Goal: Task Accomplishment & Management: Complete application form

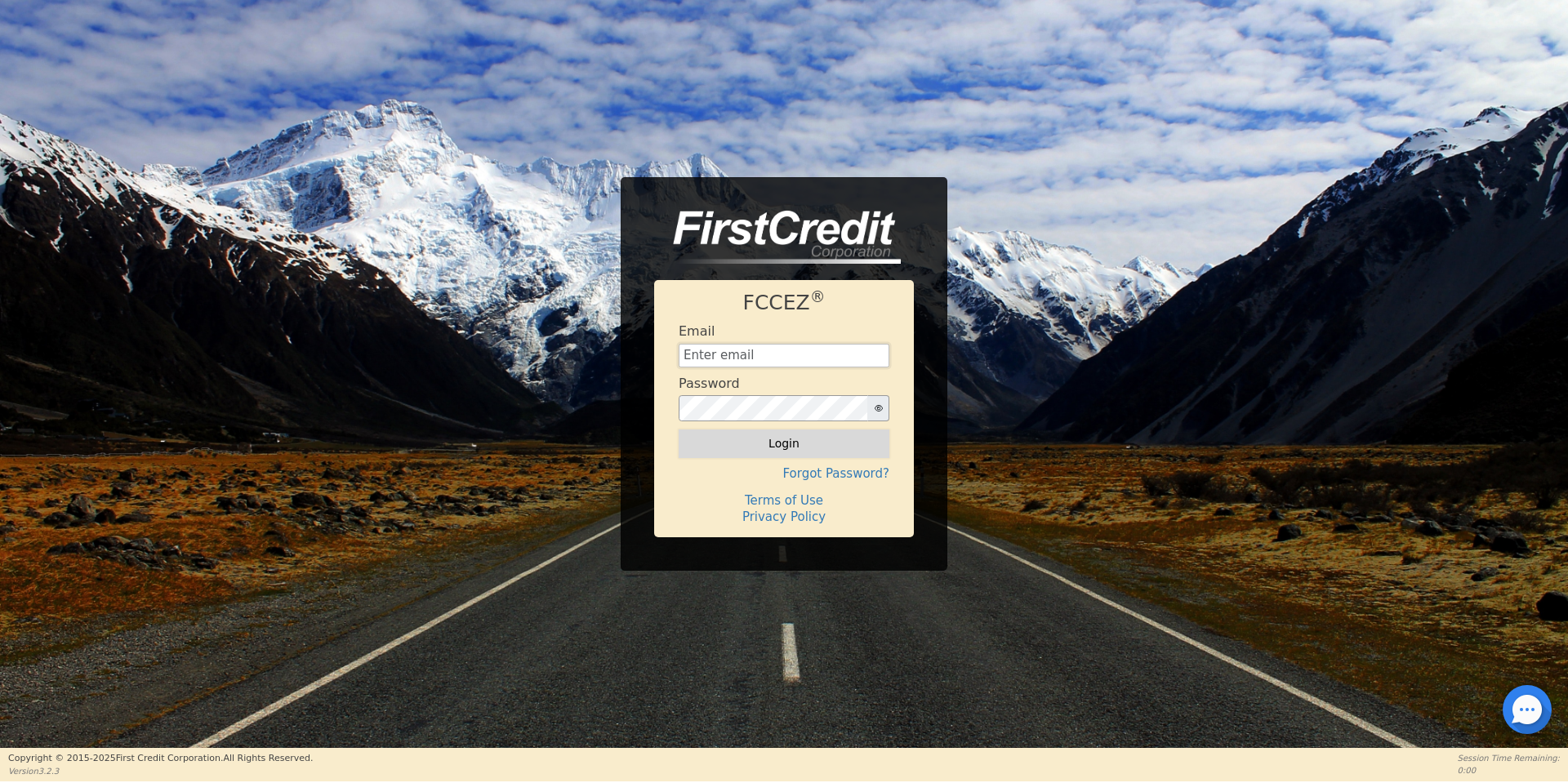
type input "[EMAIL_ADDRESS][DOMAIN_NAME]"
click at [771, 441] on button "Login" at bounding box center [784, 444] width 211 height 28
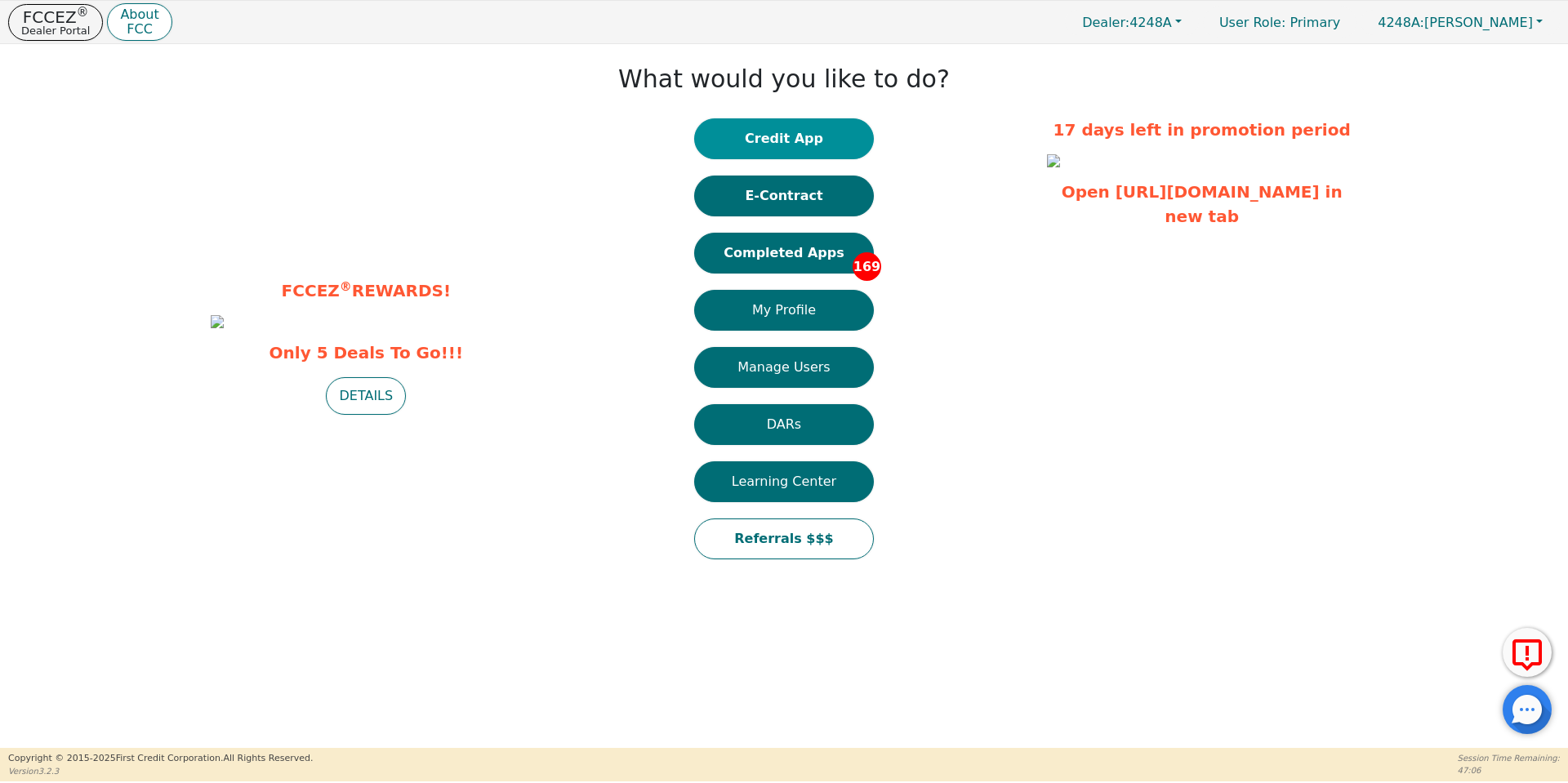
click at [818, 124] on button "Credit App" at bounding box center [784, 138] width 179 height 41
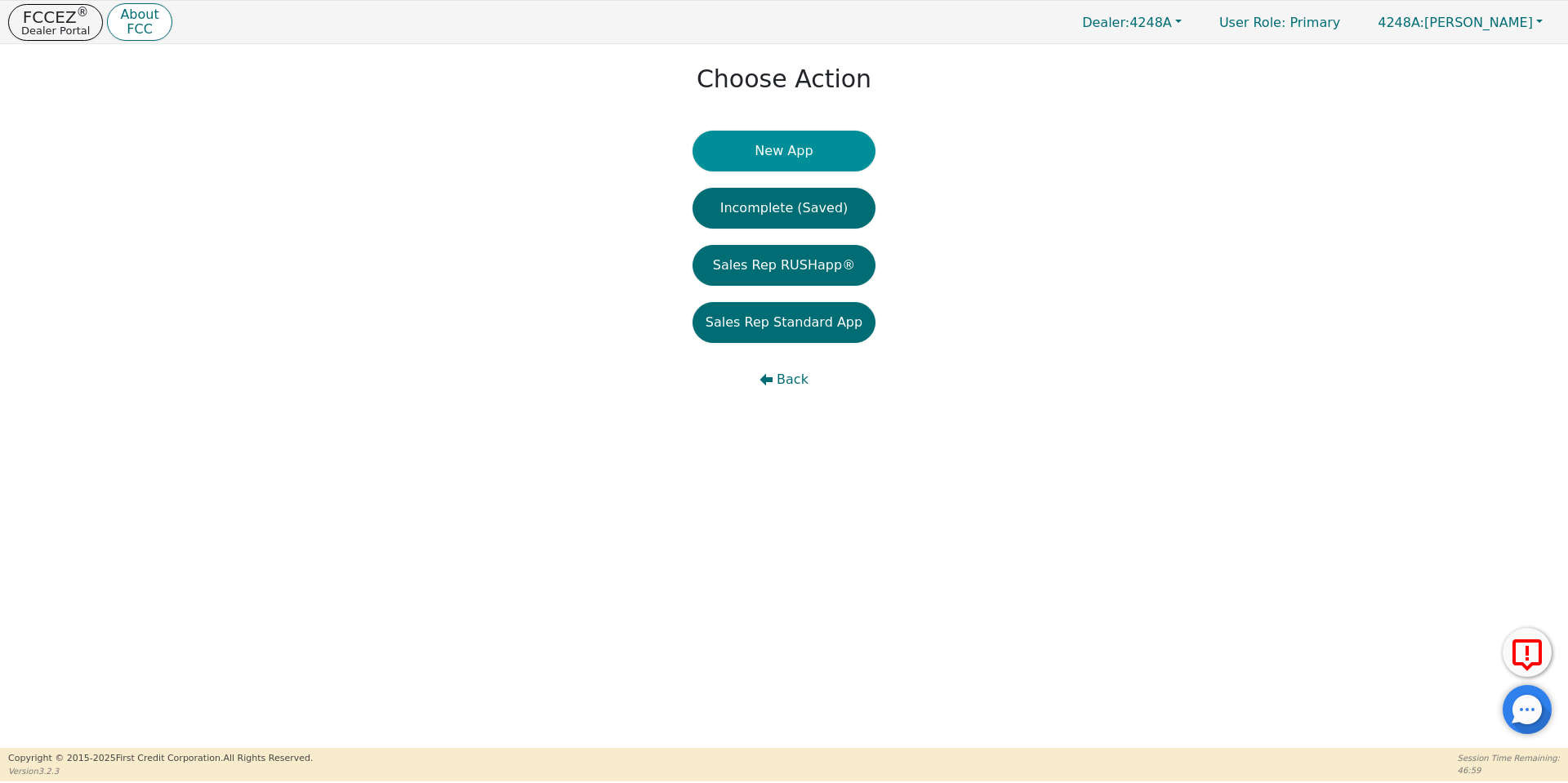
click at [805, 148] on button "New App" at bounding box center [784, 150] width 183 height 41
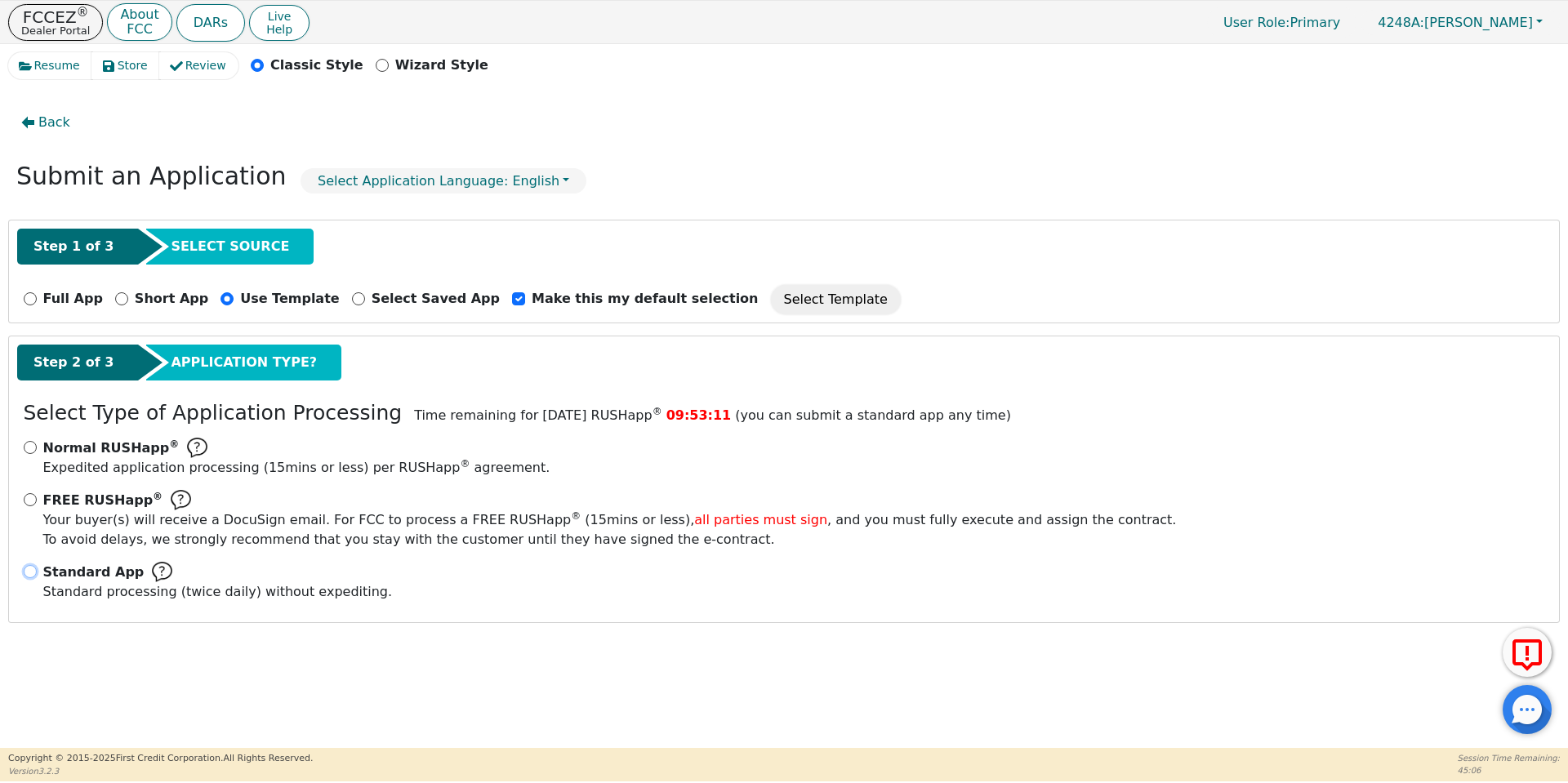
click at [31, 571] on input "Standard App Standard processing (twice daily) without expediting." at bounding box center [30, 571] width 13 height 13
radio input "true"
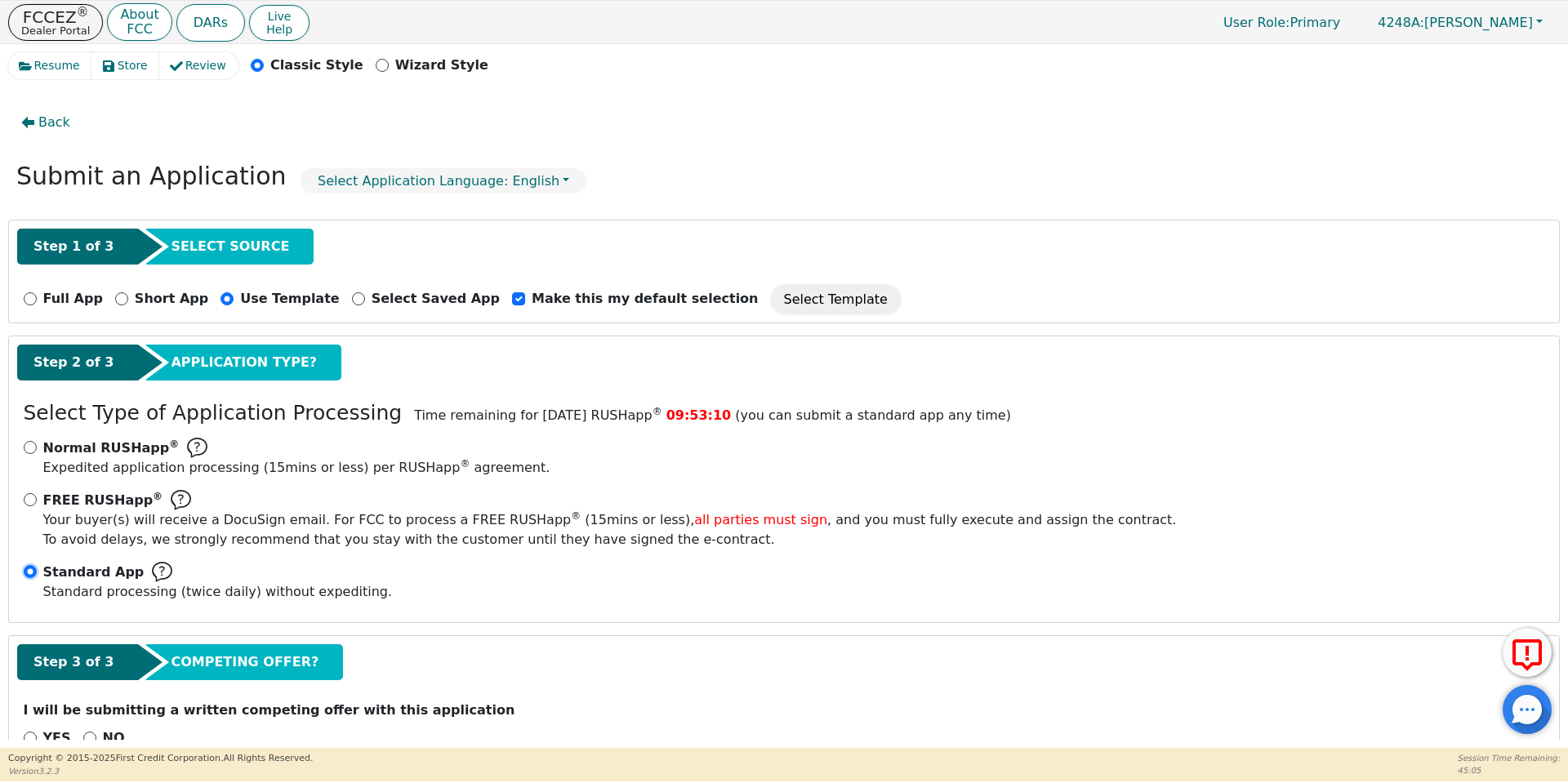
scroll to position [43, 0]
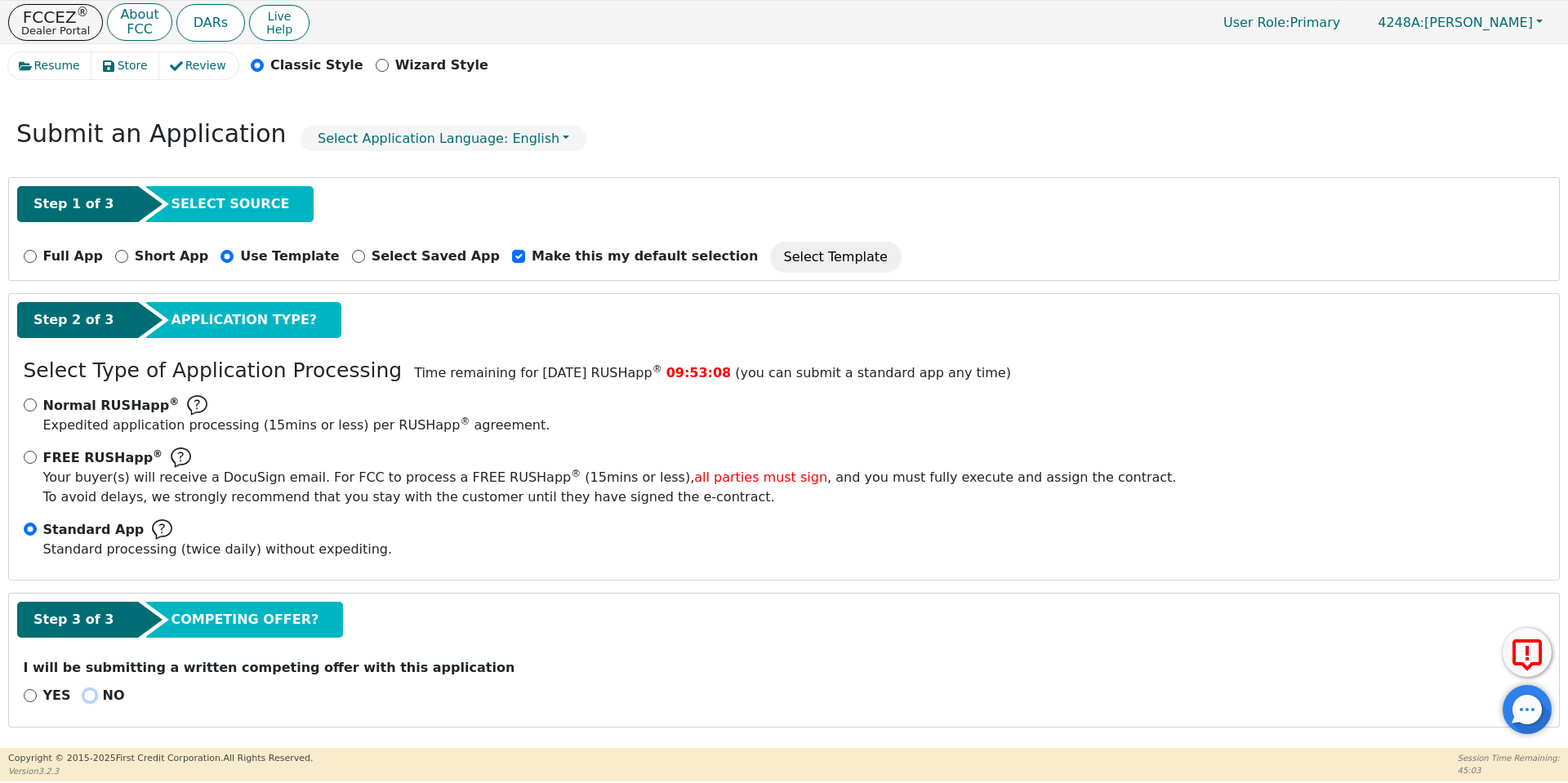
click at [87, 701] on input "NO" at bounding box center [89, 696] width 13 height 13
radio input "true"
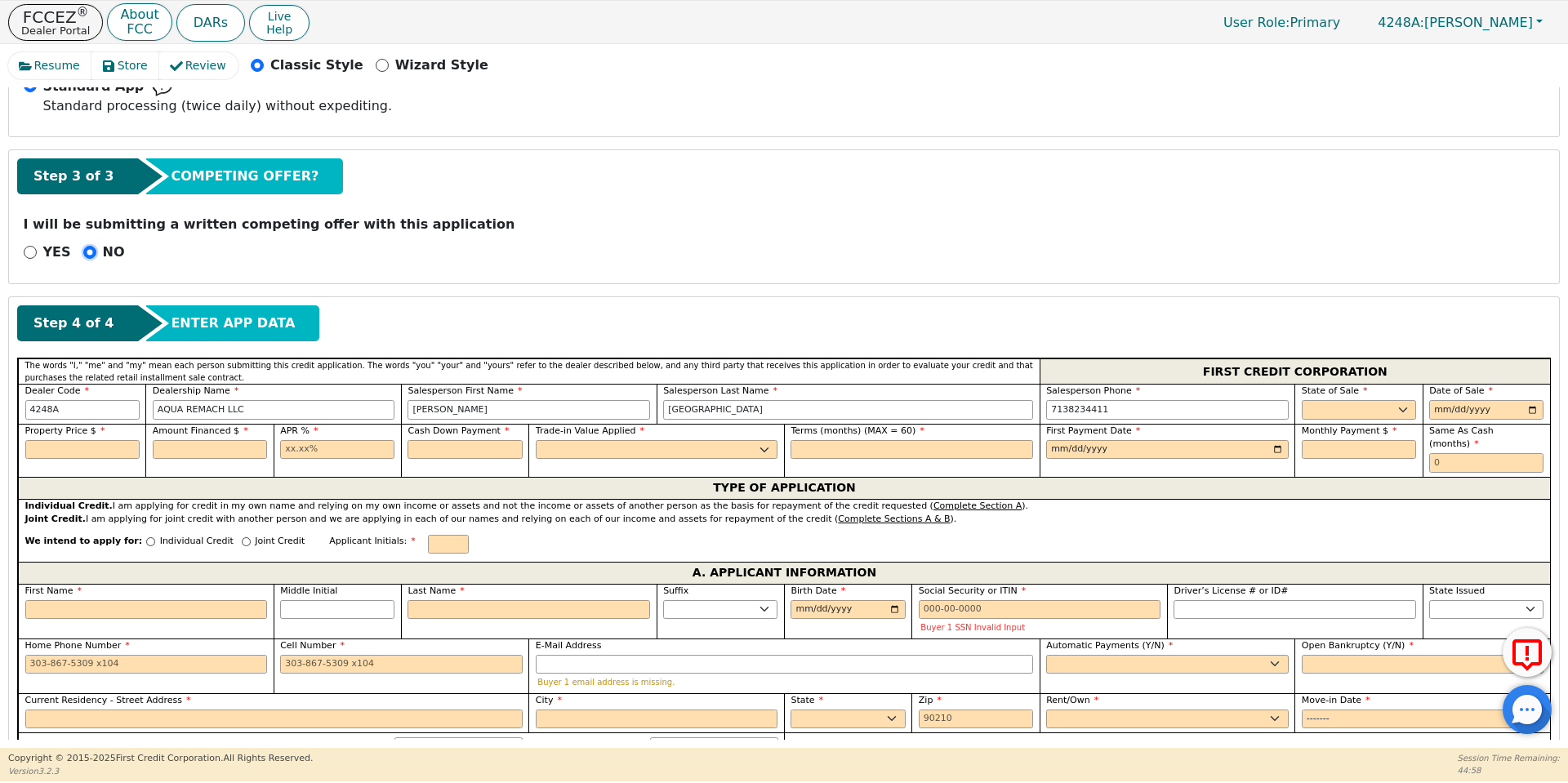
scroll to position [487, 0]
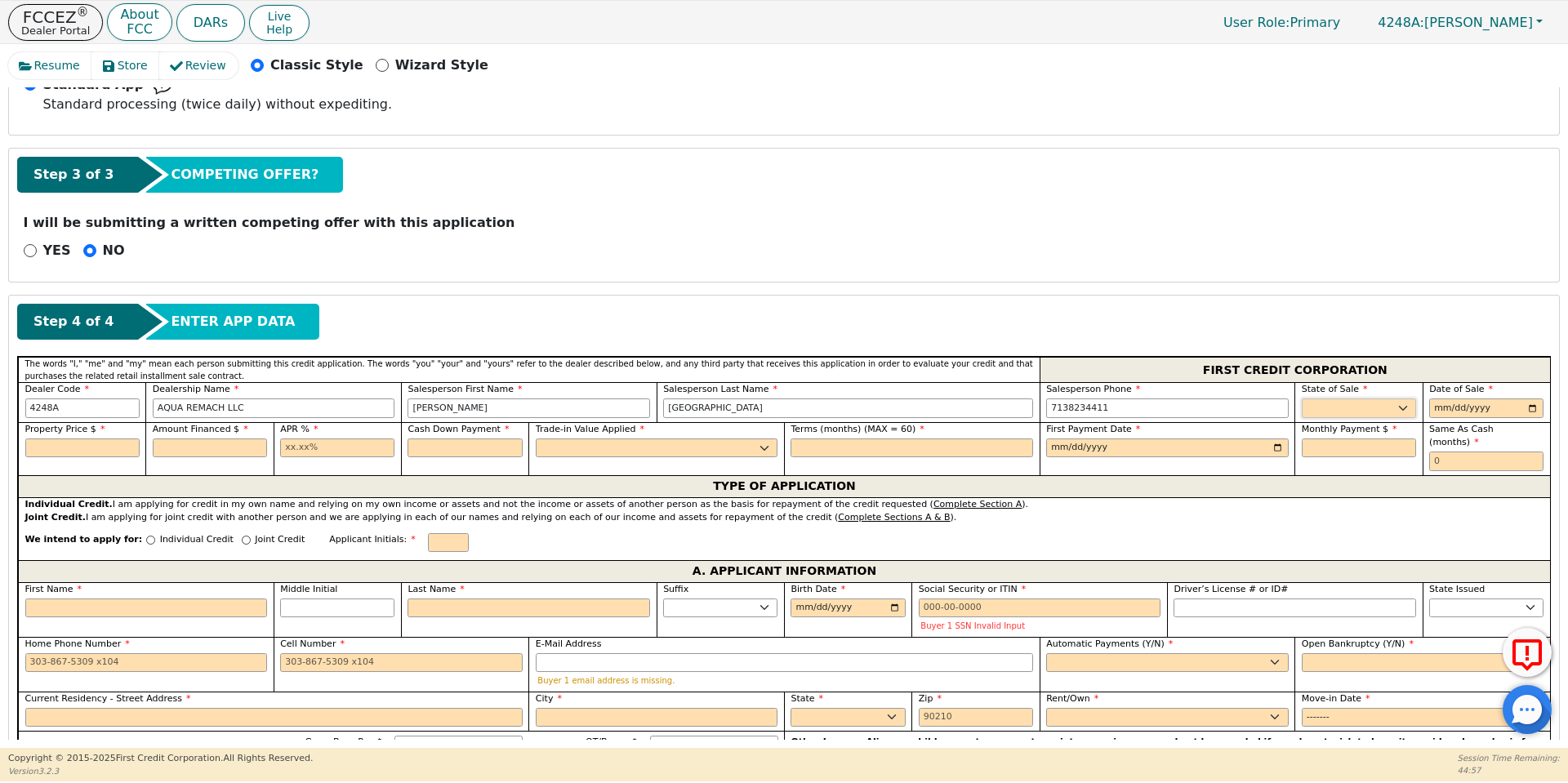
click at [1314, 402] on select "AK AL AR AZ CA CO CT DC DE FL [GEOGRAPHIC_DATA] HI IA ID IL IN KS [GEOGRAPHIC_D…" at bounding box center [1358, 409] width 115 height 19
select select "[GEOGRAPHIC_DATA]"
click at [1301, 399] on select "AK AL AR AZ CA CO CT DC DE FL [GEOGRAPHIC_DATA] HI IA ID IL IN KS [GEOGRAPHIC_D…" at bounding box center [1358, 409] width 115 height 19
type input "[DATE]"
type input "7500.00"
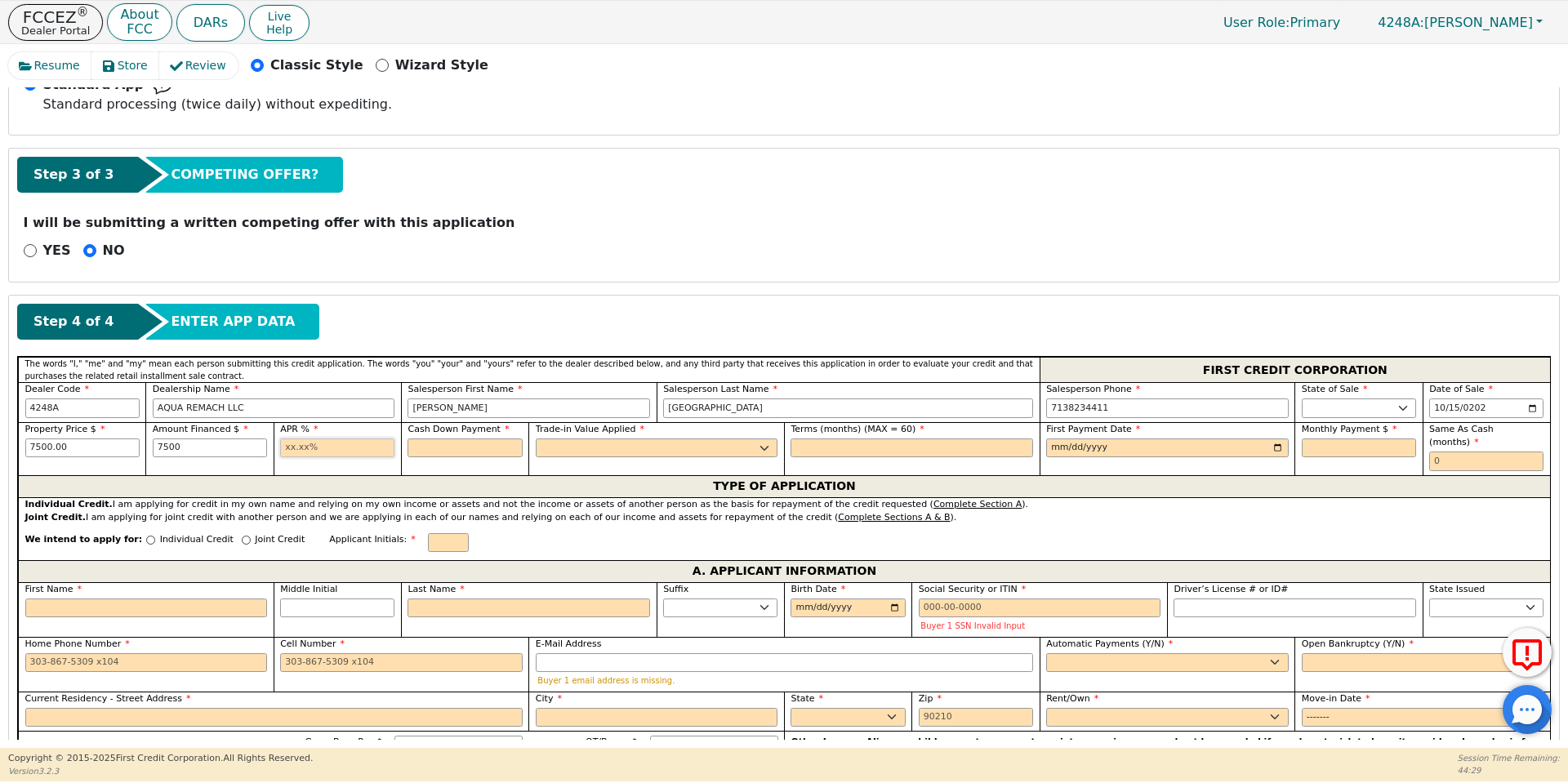
type input "7500.00"
type input "0.00"
click at [296, 442] on input "0.00" at bounding box center [337, 448] width 115 height 19
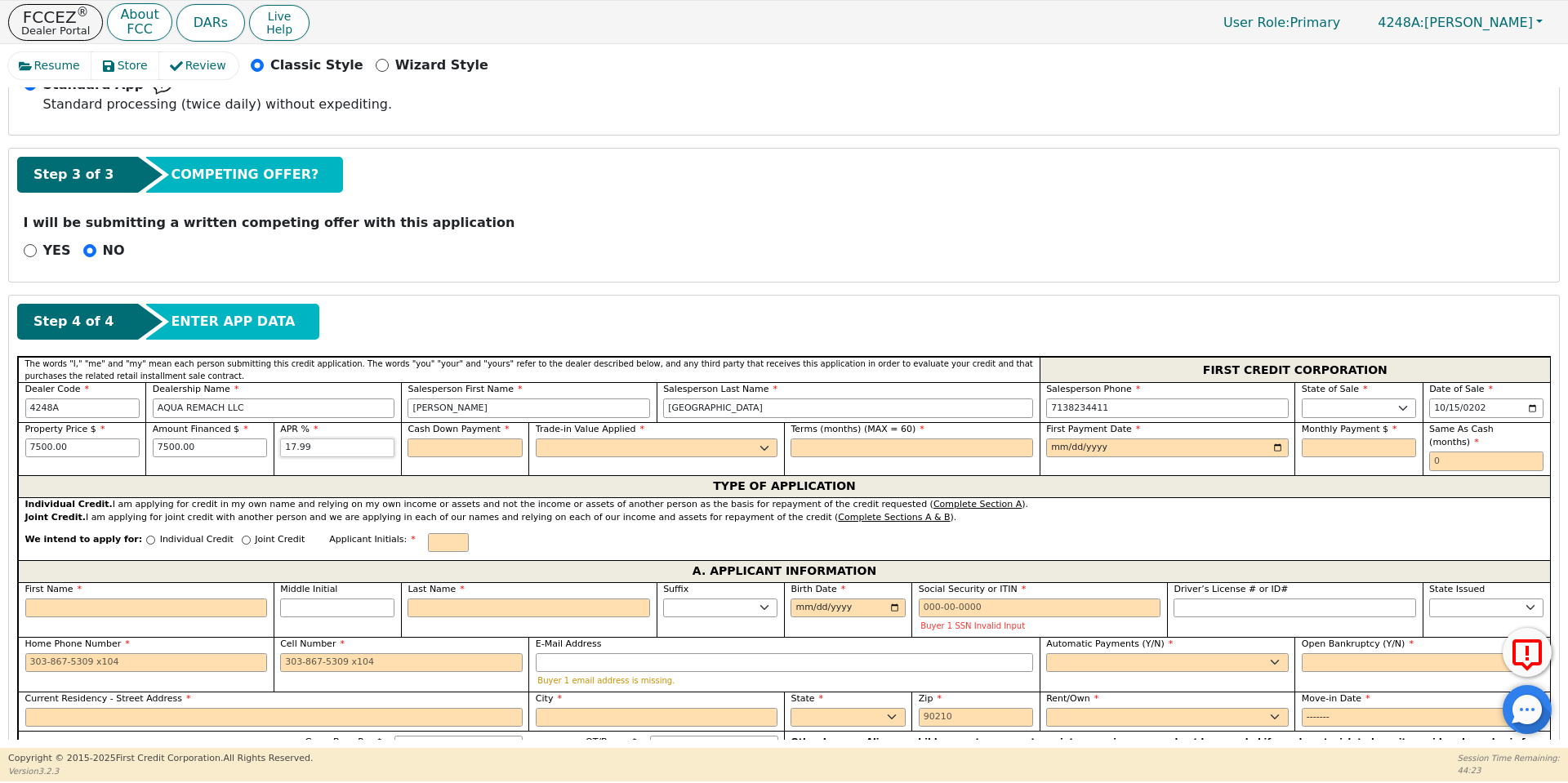
type input "17.99"
type input "0.00"
select select "n"
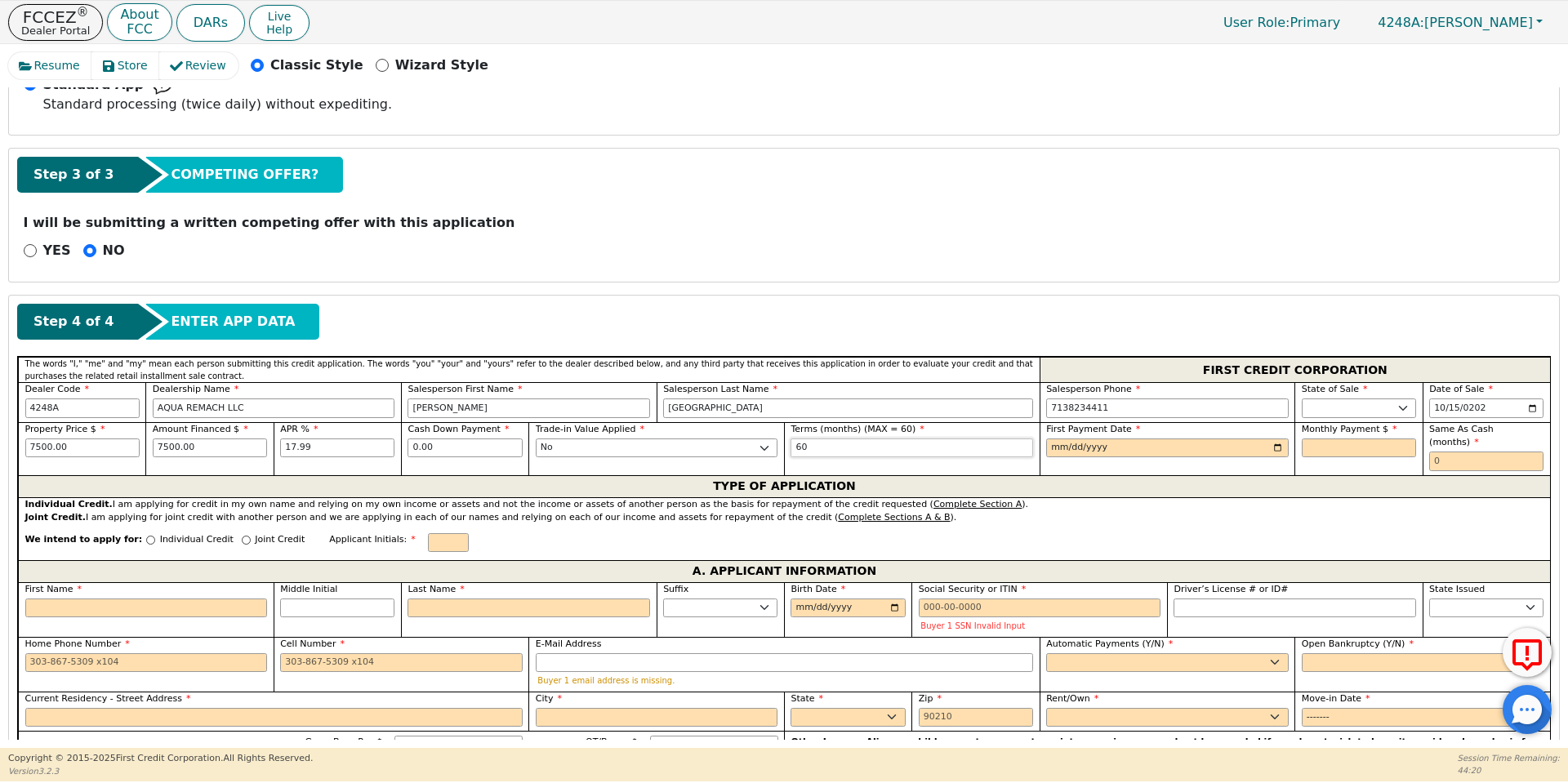
type input "60"
type input "[DATE]"
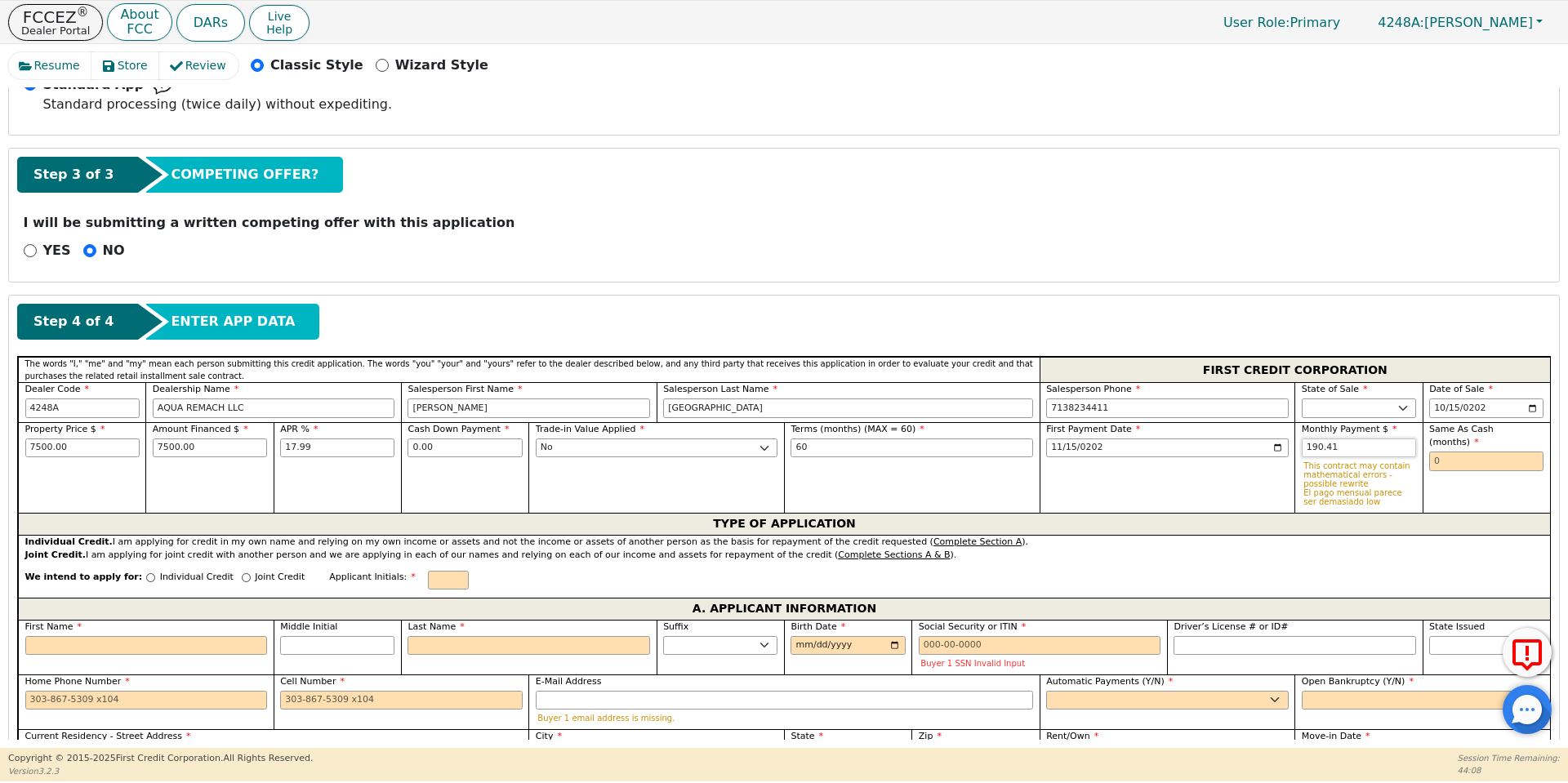
type input "190.41"
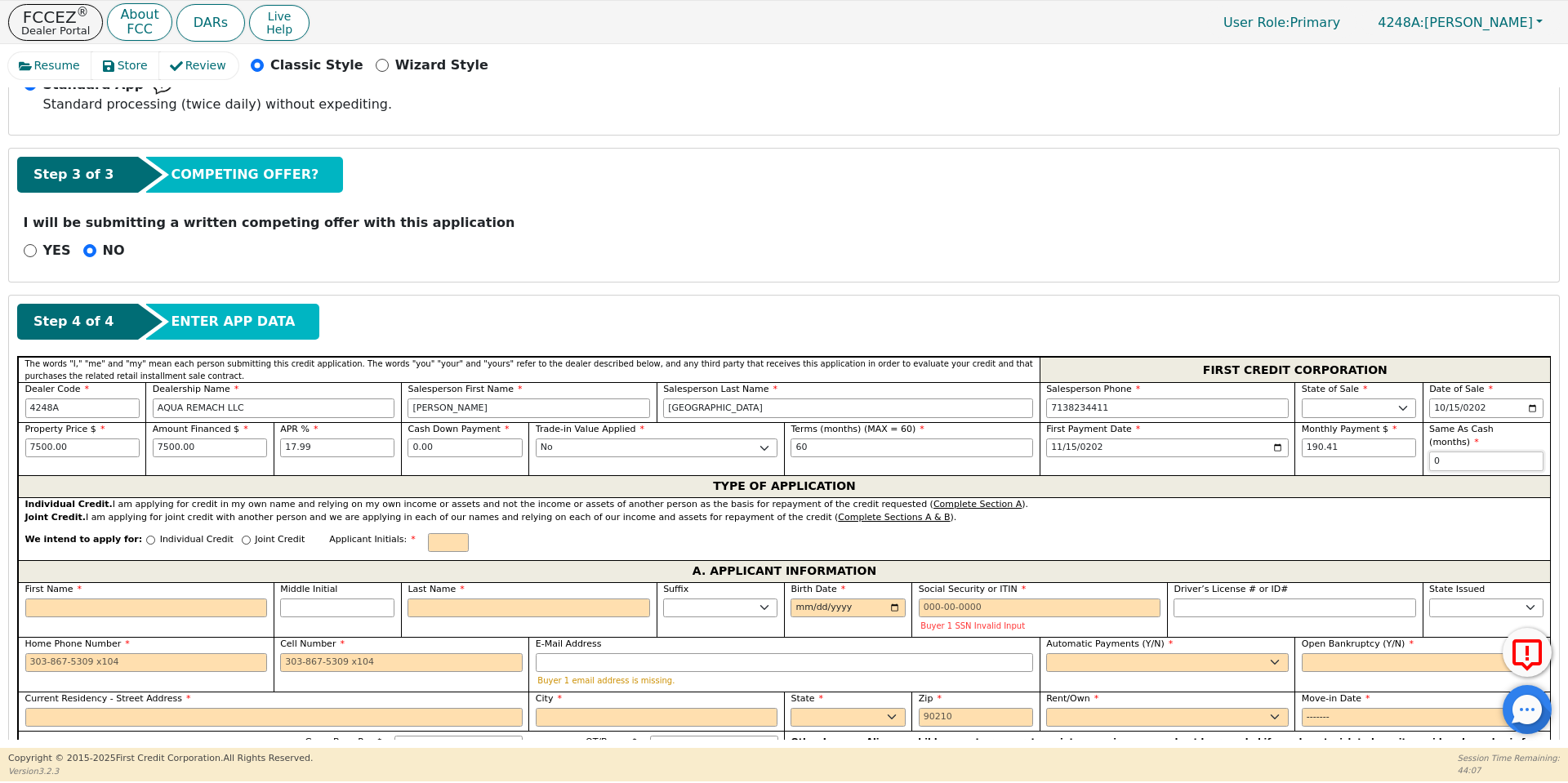
type input "0"
click at [146, 536] on input "Individual Credit" at bounding box center [150, 541] width 9 height 9
radio input "true"
click at [143, 598] on input "First Name" at bounding box center [146, 608] width 242 height 19
type input "A"
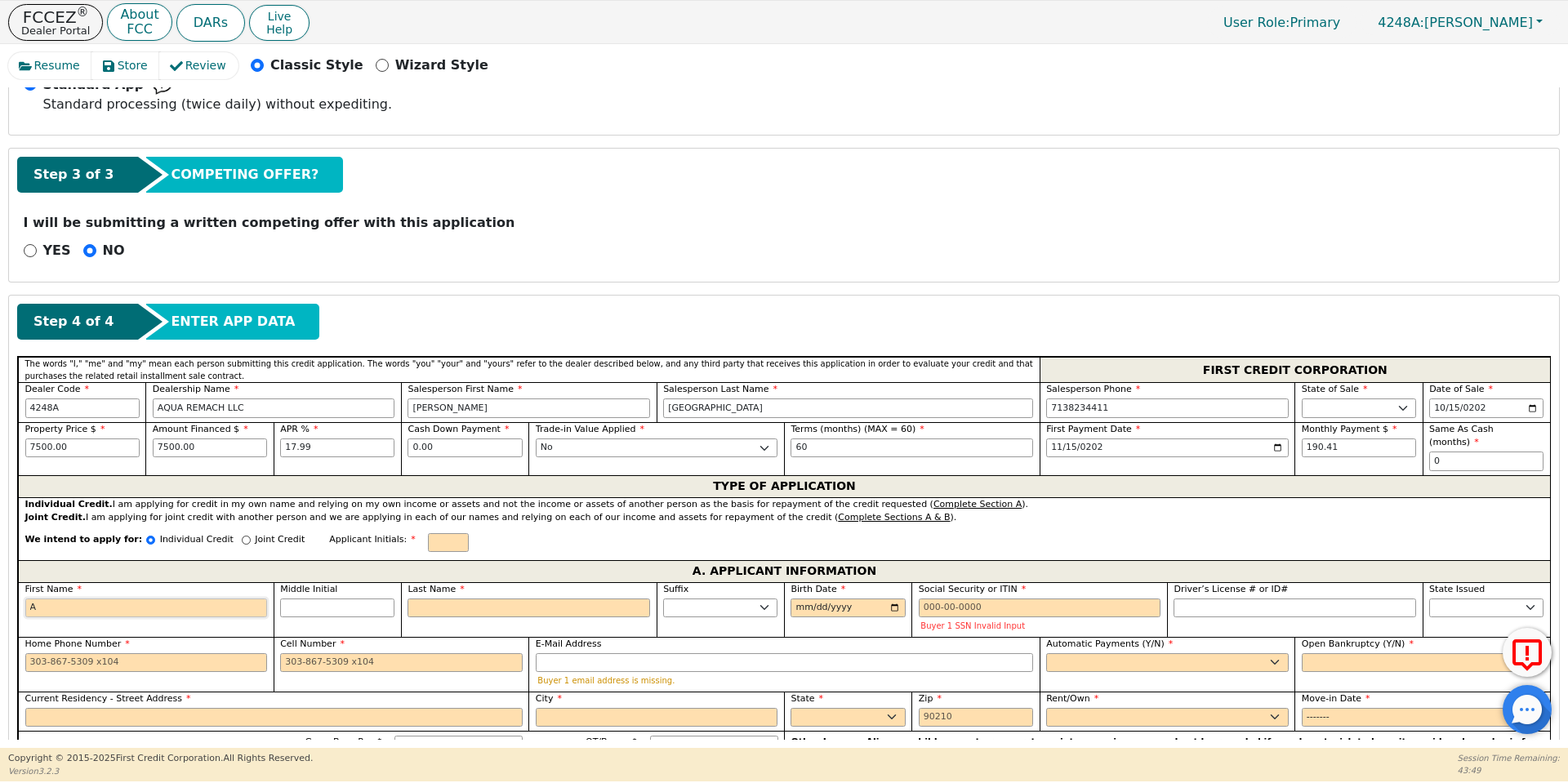
type input "A"
type input "Al"
type input "[PERSON_NAME]"
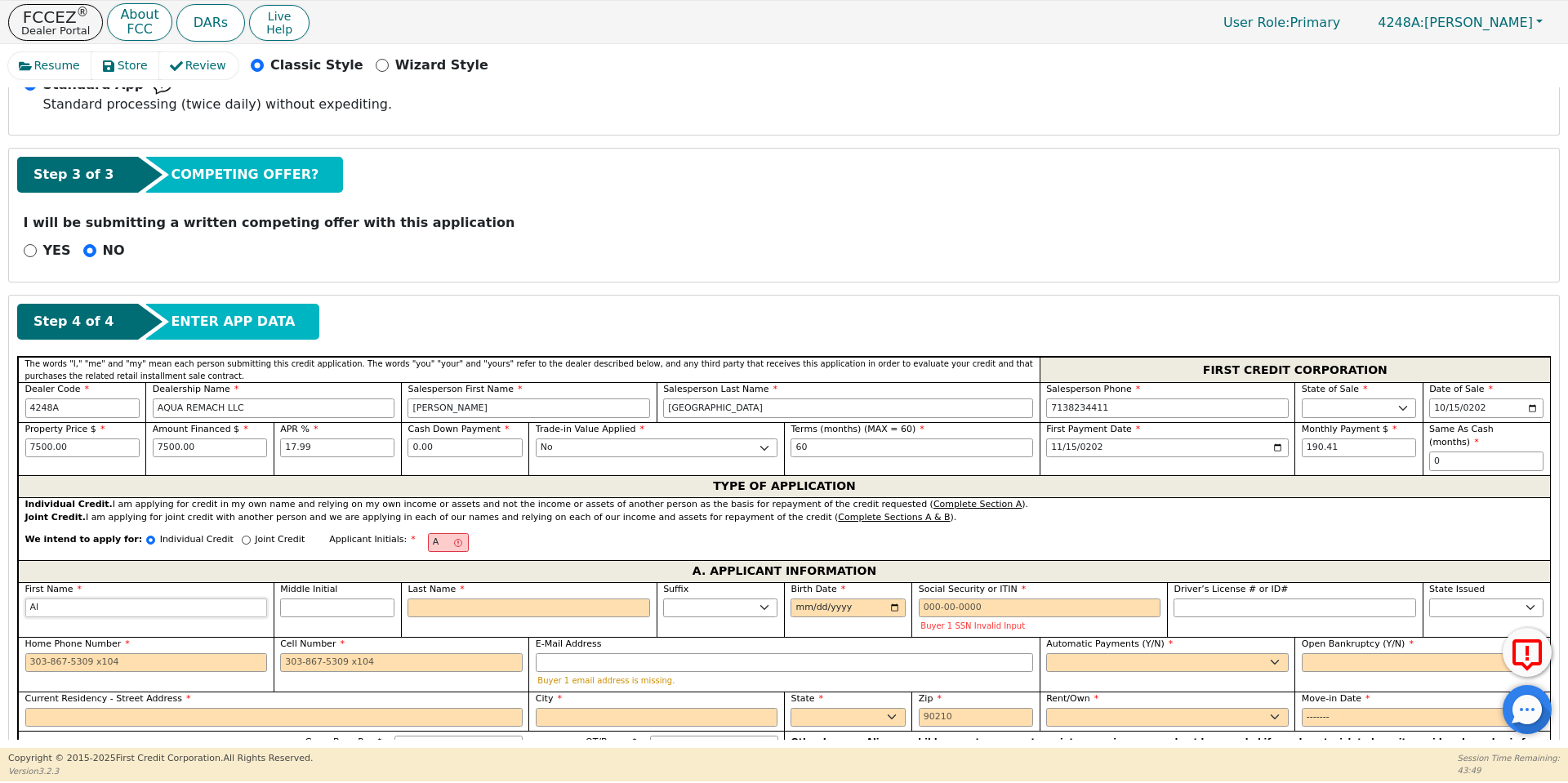
type input "[PERSON_NAME]"
type input "Alfr"
type input "[PERSON_NAME]"
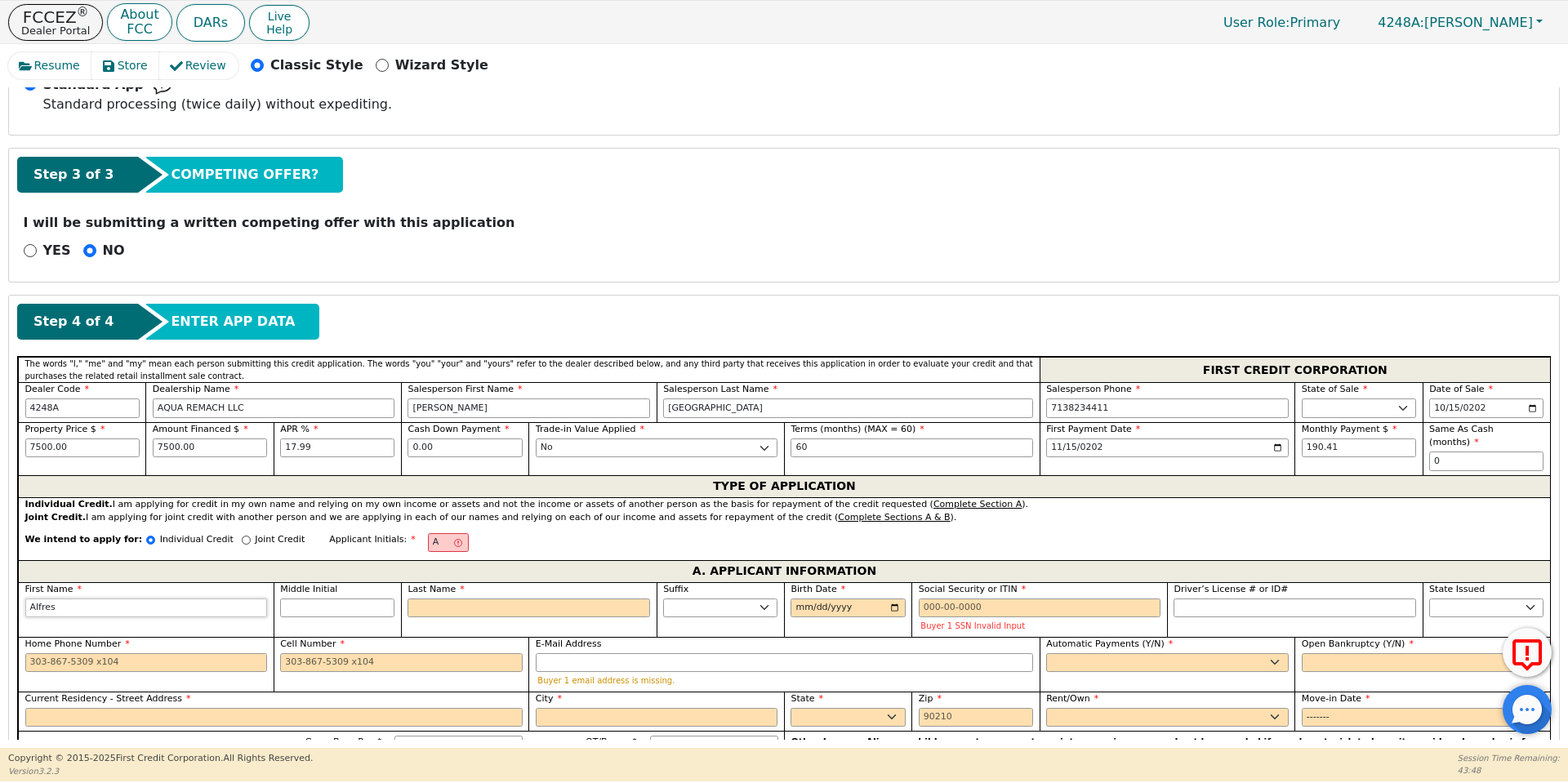
type input "Alfreso"
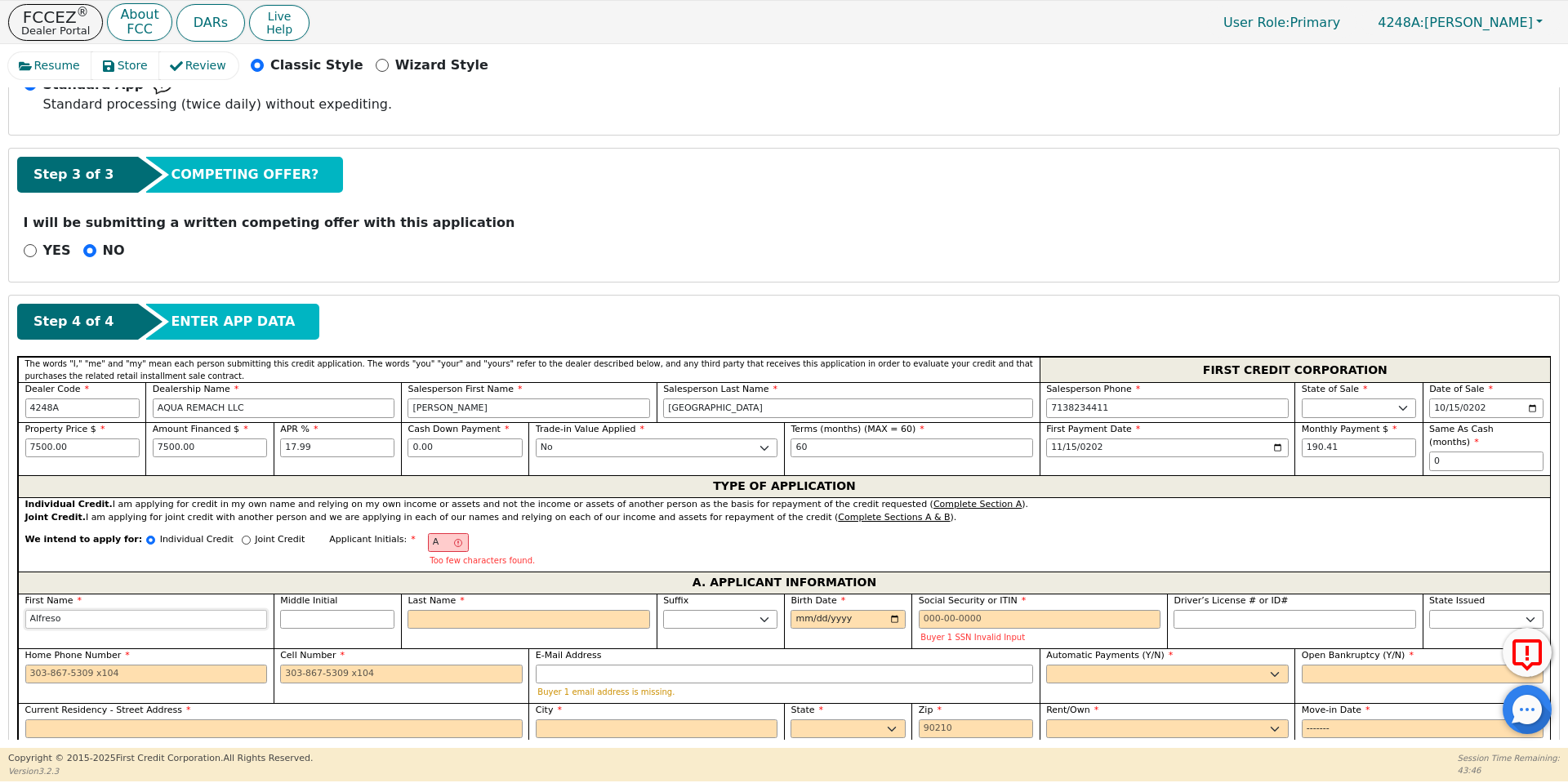
click at [131, 614] on input "Alfreso" at bounding box center [146, 620] width 242 height 19
type input "Alfres"
type input "[PERSON_NAME]"
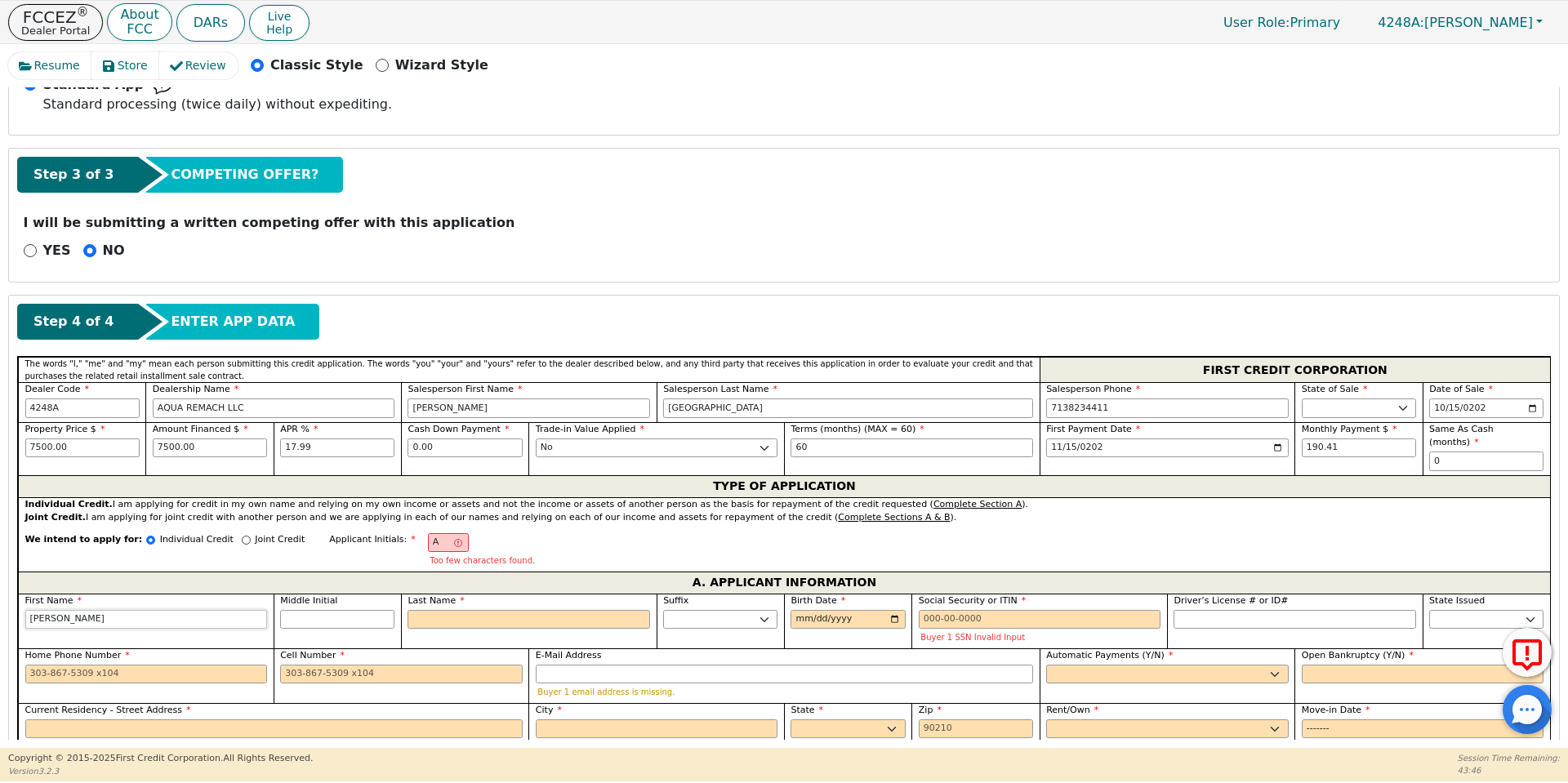
type input "[PERSON_NAME]"
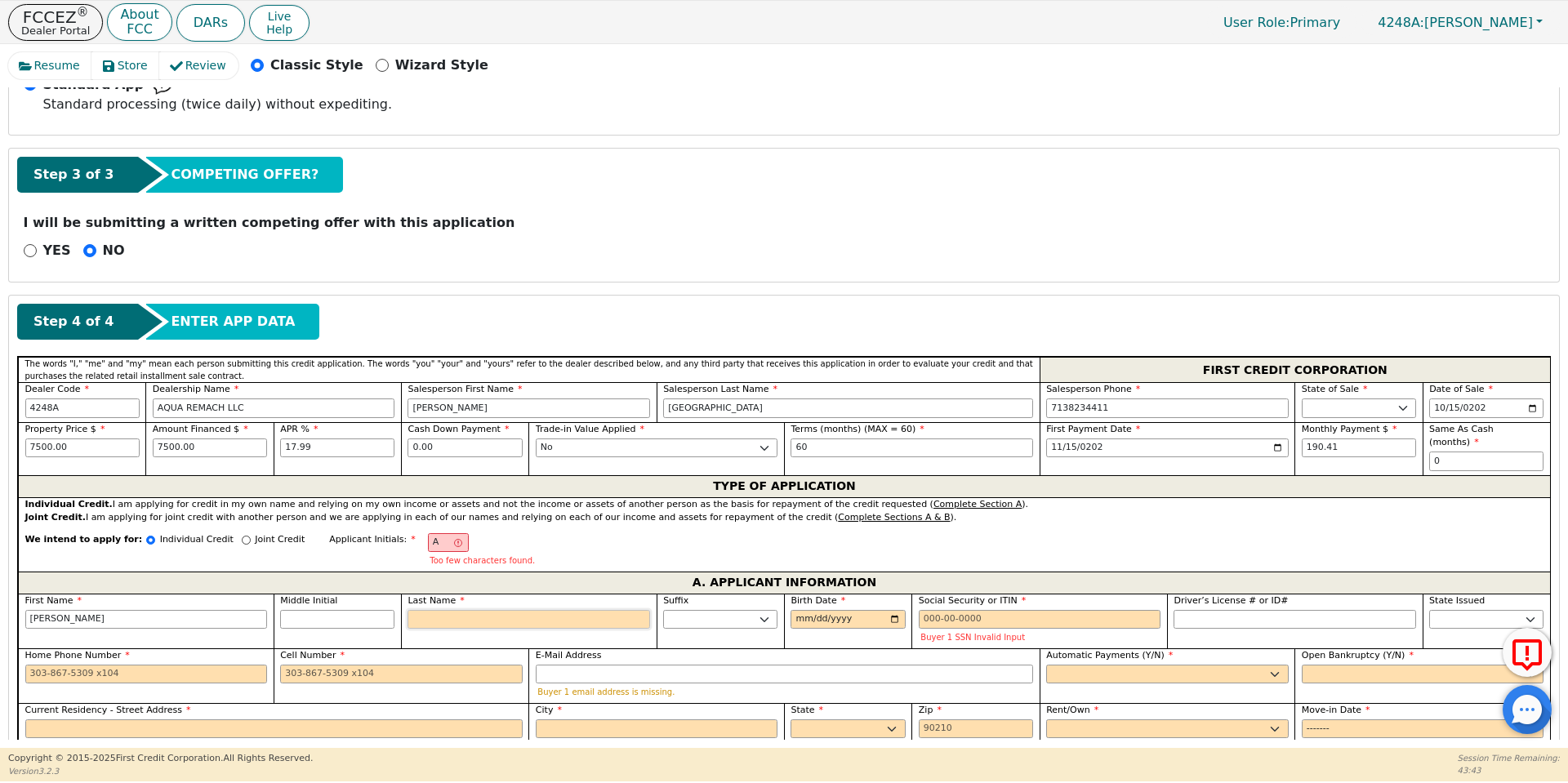
type input "AW"
type input "W"
type input "[PERSON_NAME]"
type input "A"
type input "[PERSON_NAME]"
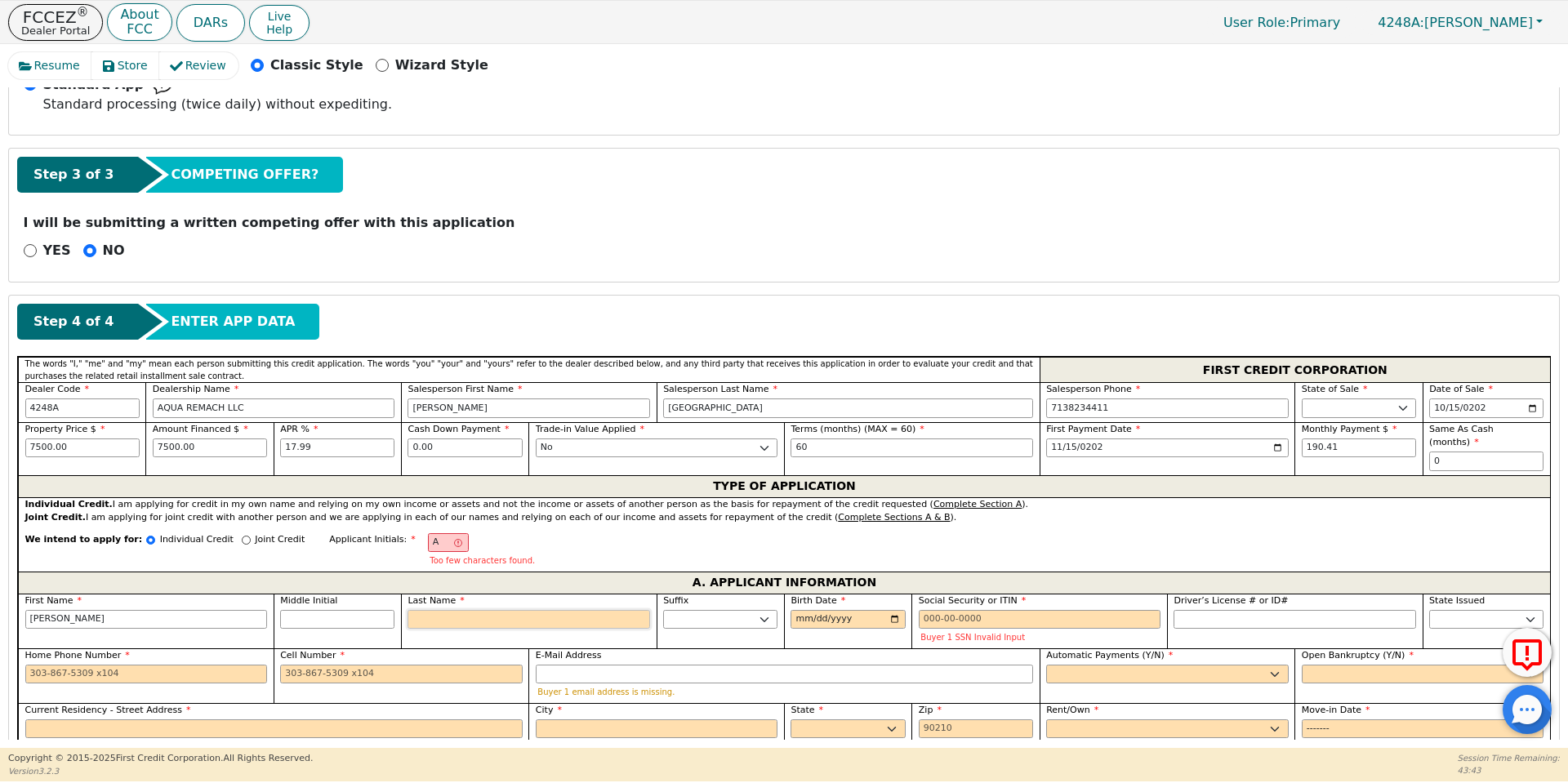
type input "AV"
type input "V"
type input "[PERSON_NAME]"
type input "Va"
type input "[PERSON_NAME]"
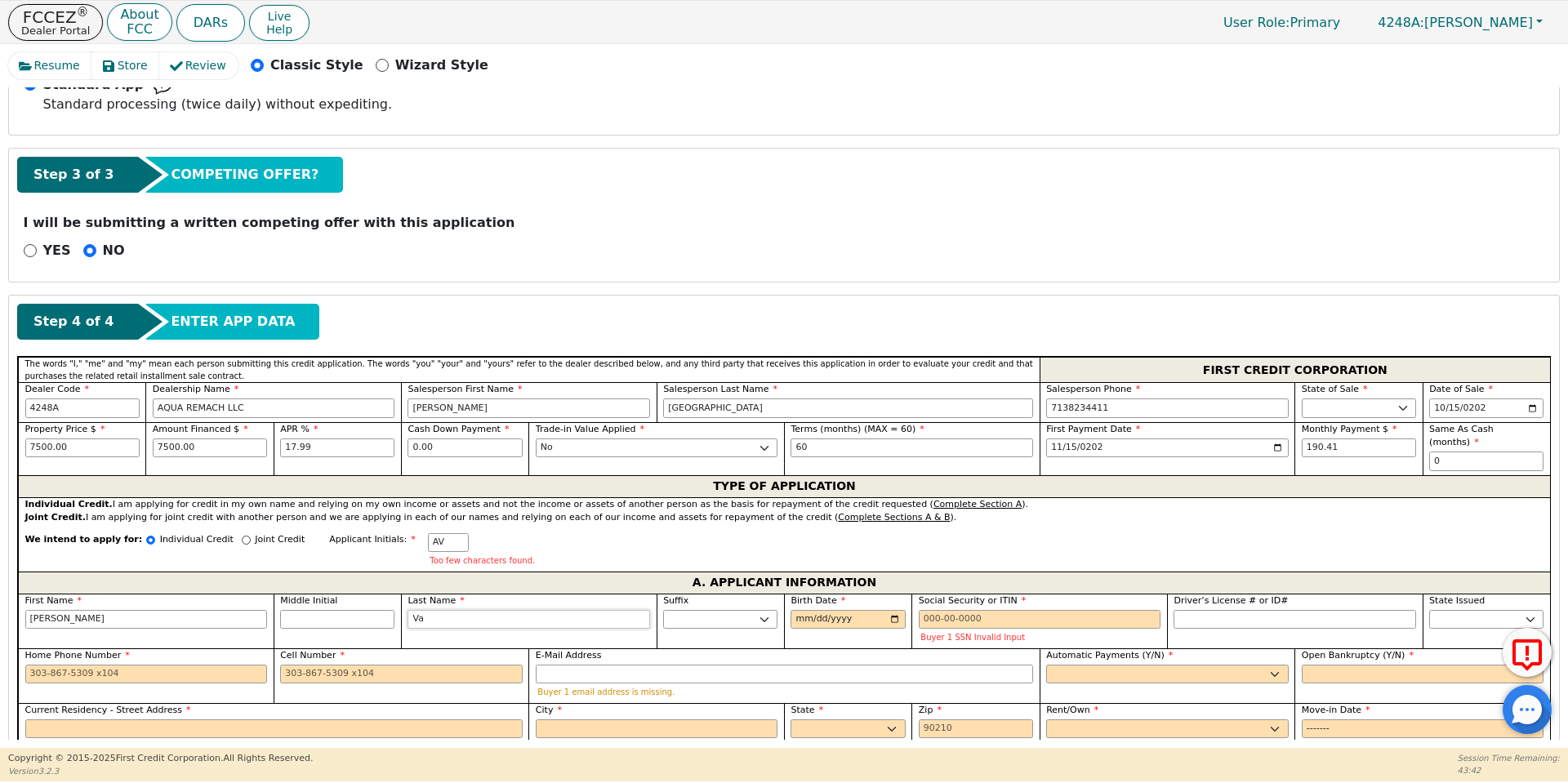
type input "Val"
type input "[PERSON_NAME] [PERSON_NAME]"
type input "Vall"
type input "[PERSON_NAME]"
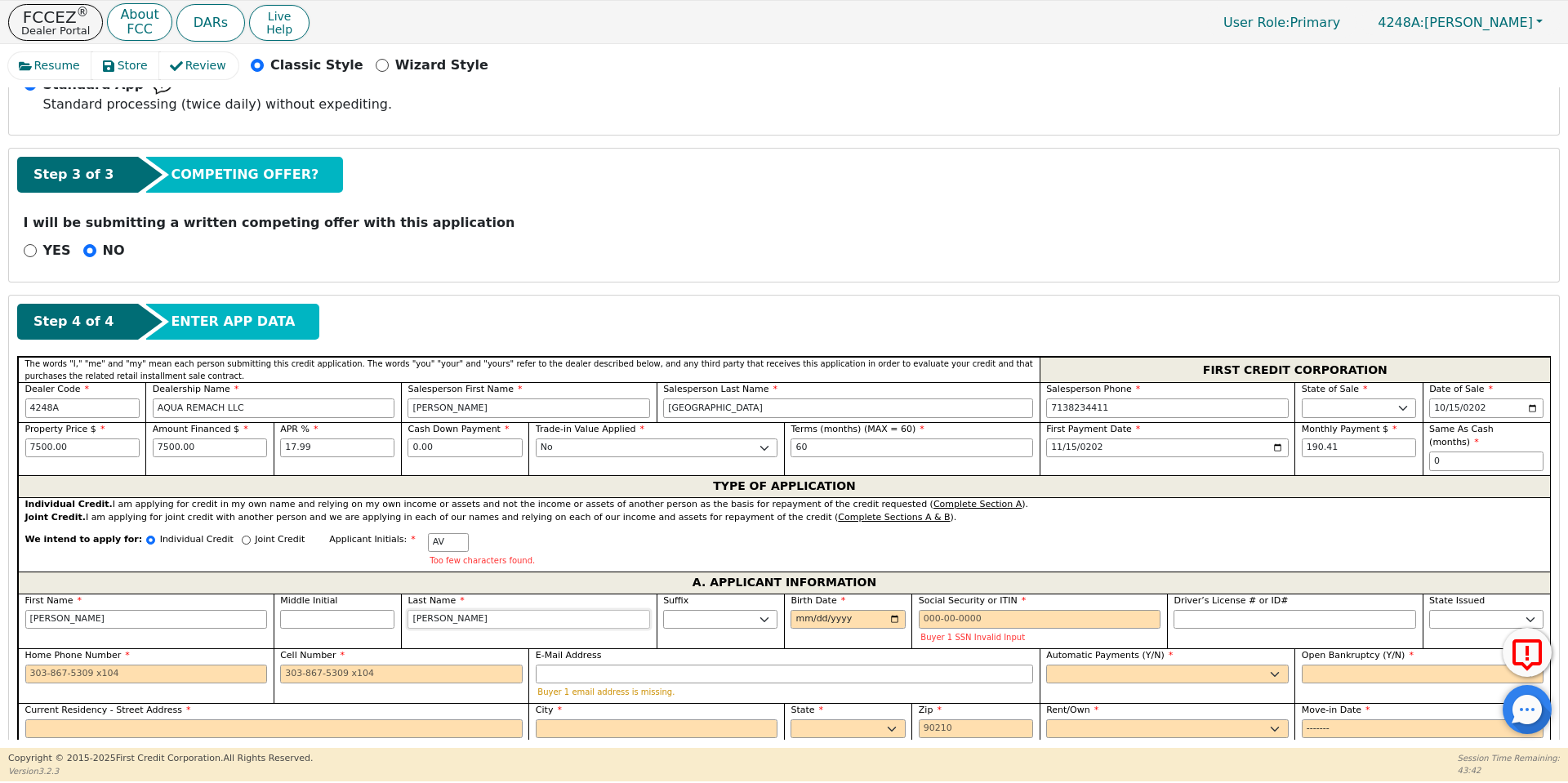
type input "[PERSON_NAME]"
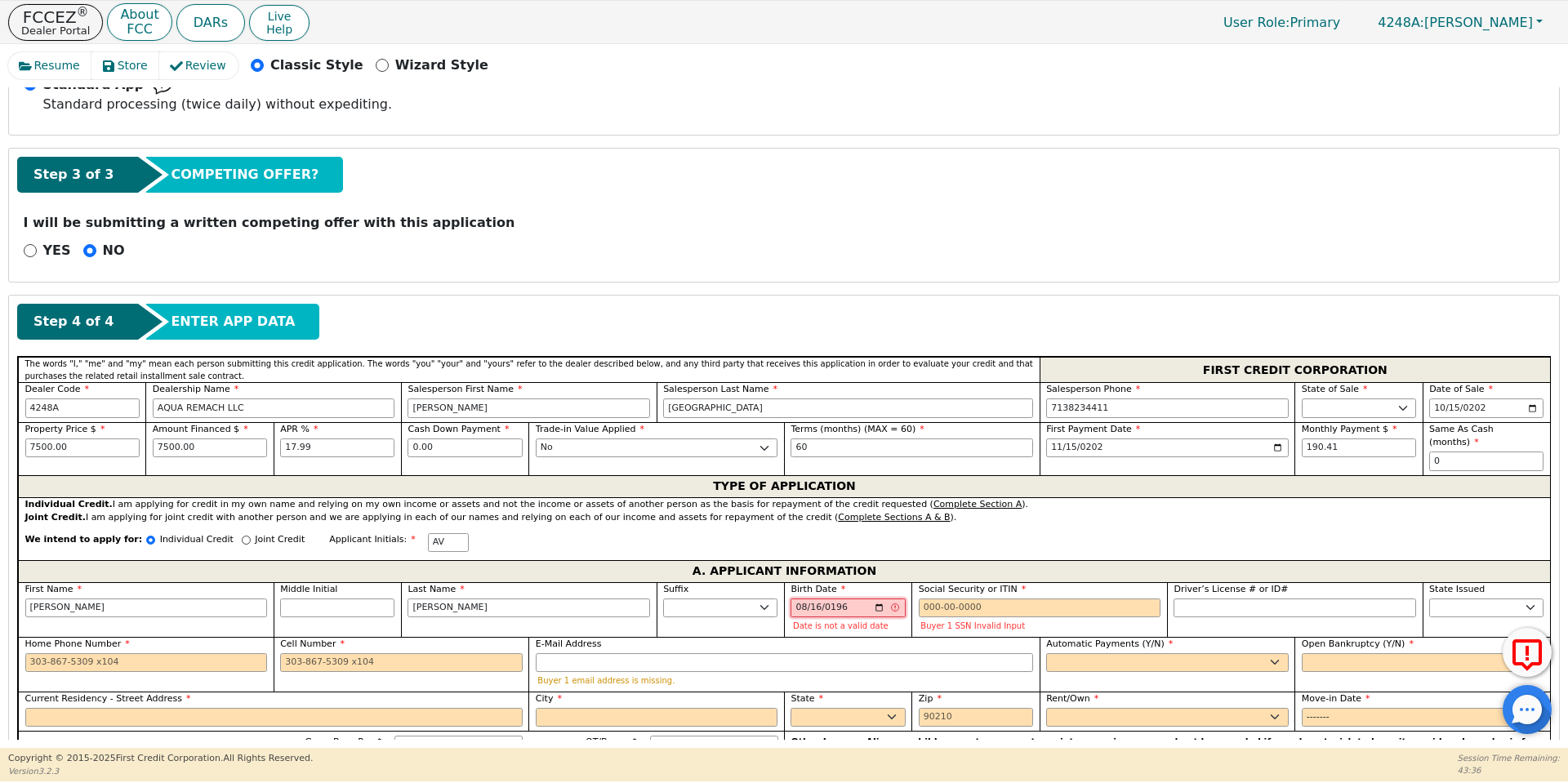
type input "[DATE]"
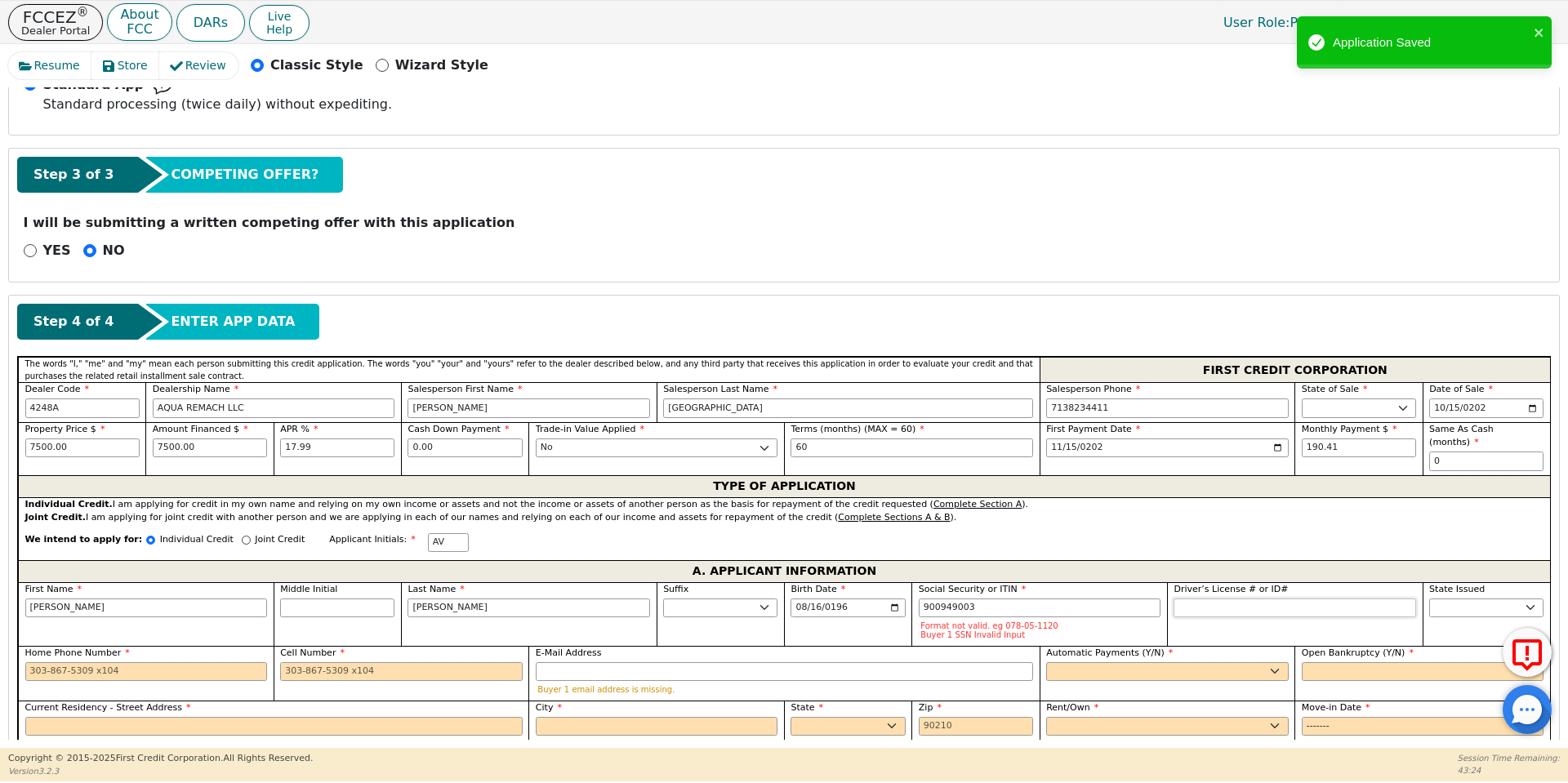
type input "***-**-9003"
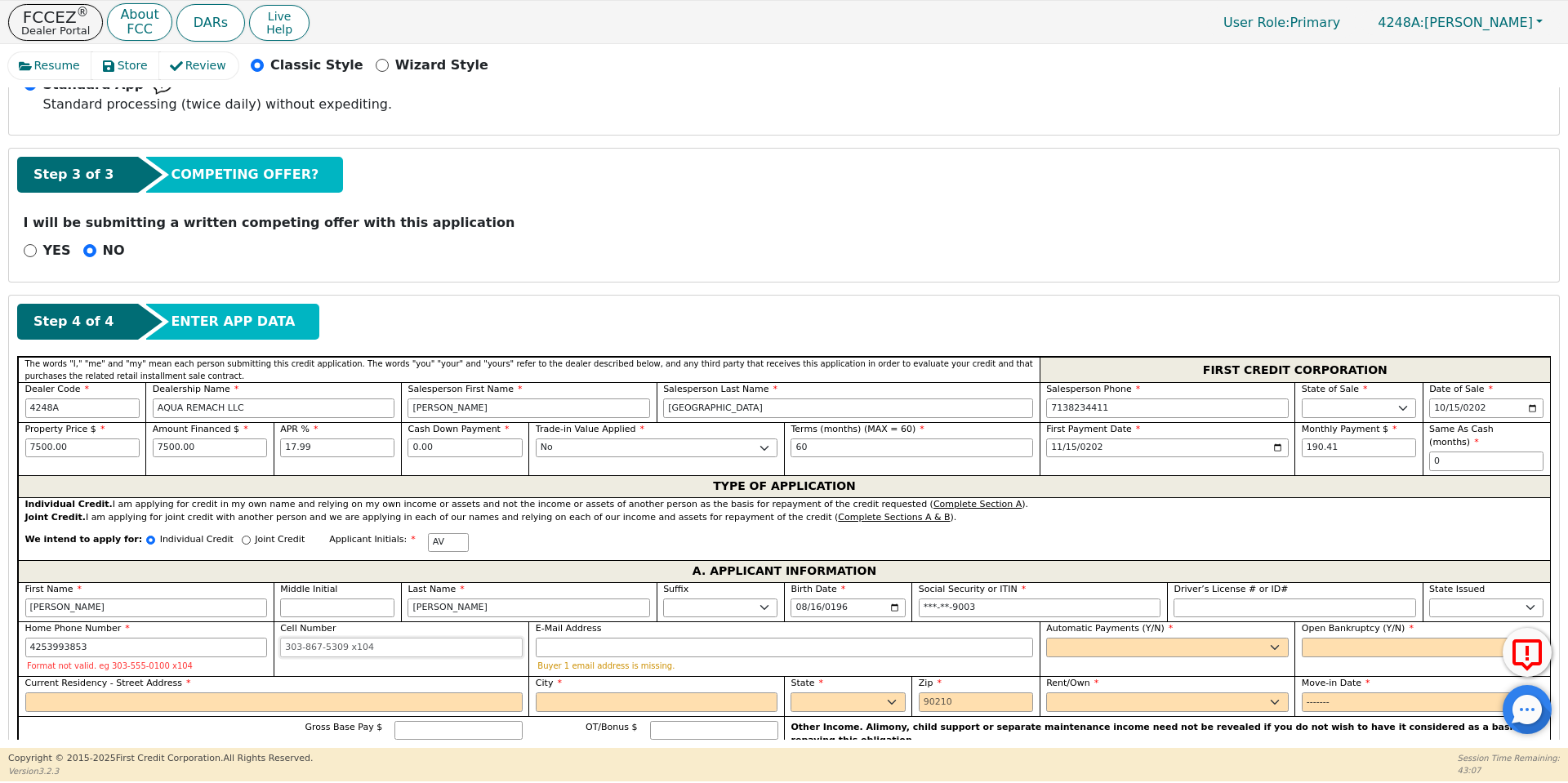
type input "[PHONE_NUMBER]"
type input "[EMAIL_ADDRESS][DOMAIN_NAME]"
select select "y"
type input "[PERSON_NAME]"
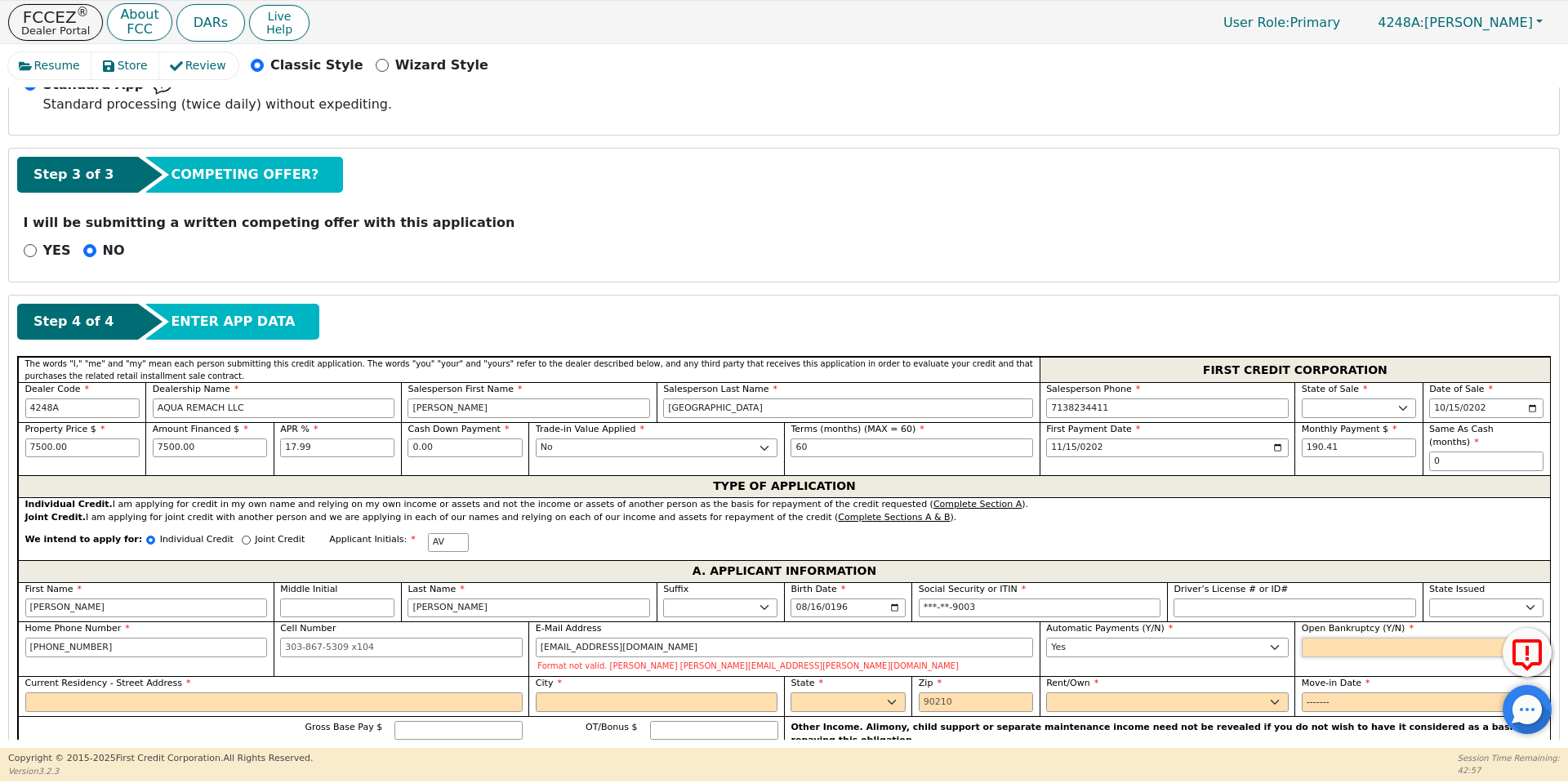
select select "n"
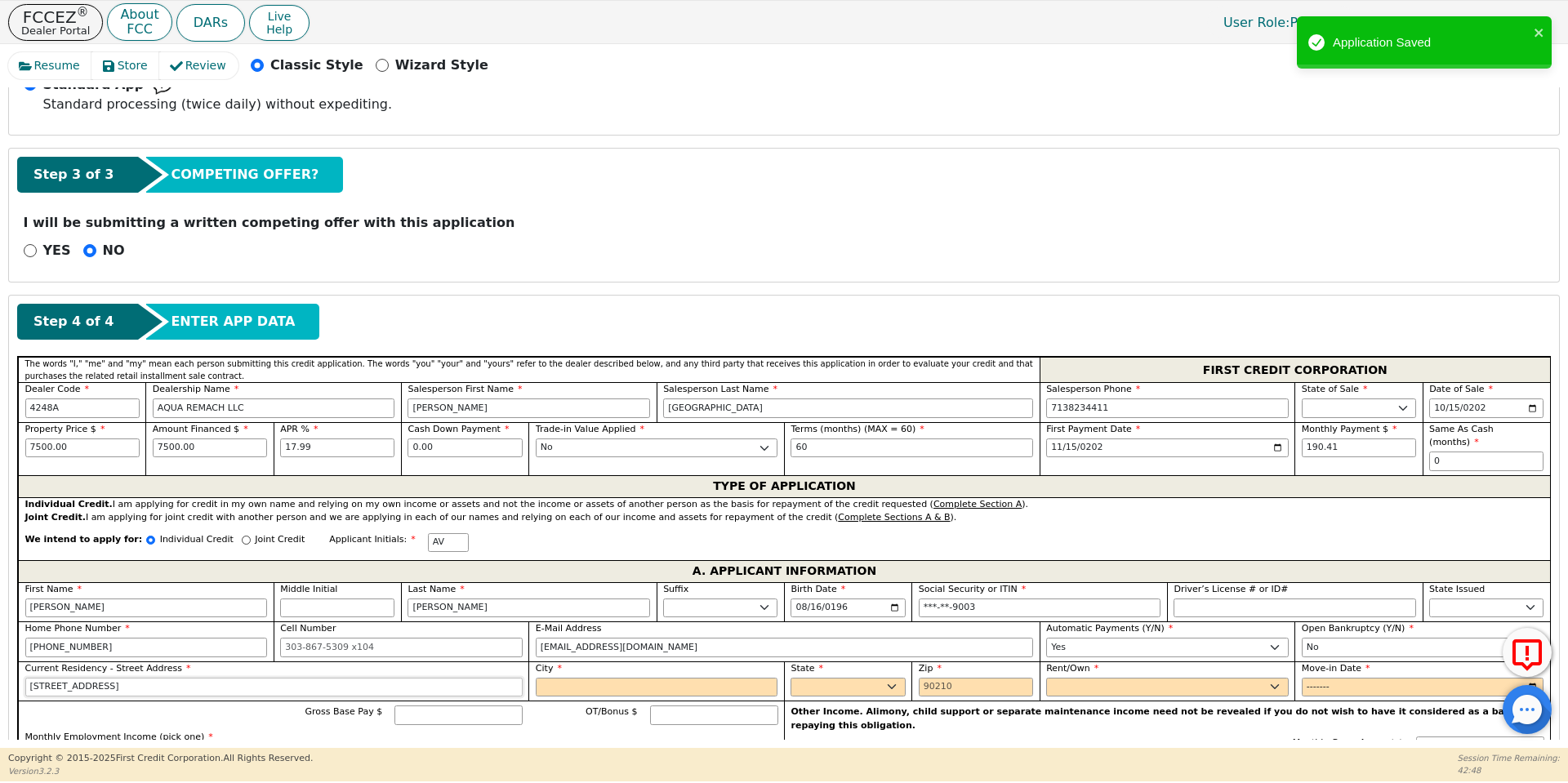
type input "[STREET_ADDRESS]"
type input "[GEOGRAPHIC_DATA]"
select select "[GEOGRAPHIC_DATA]"
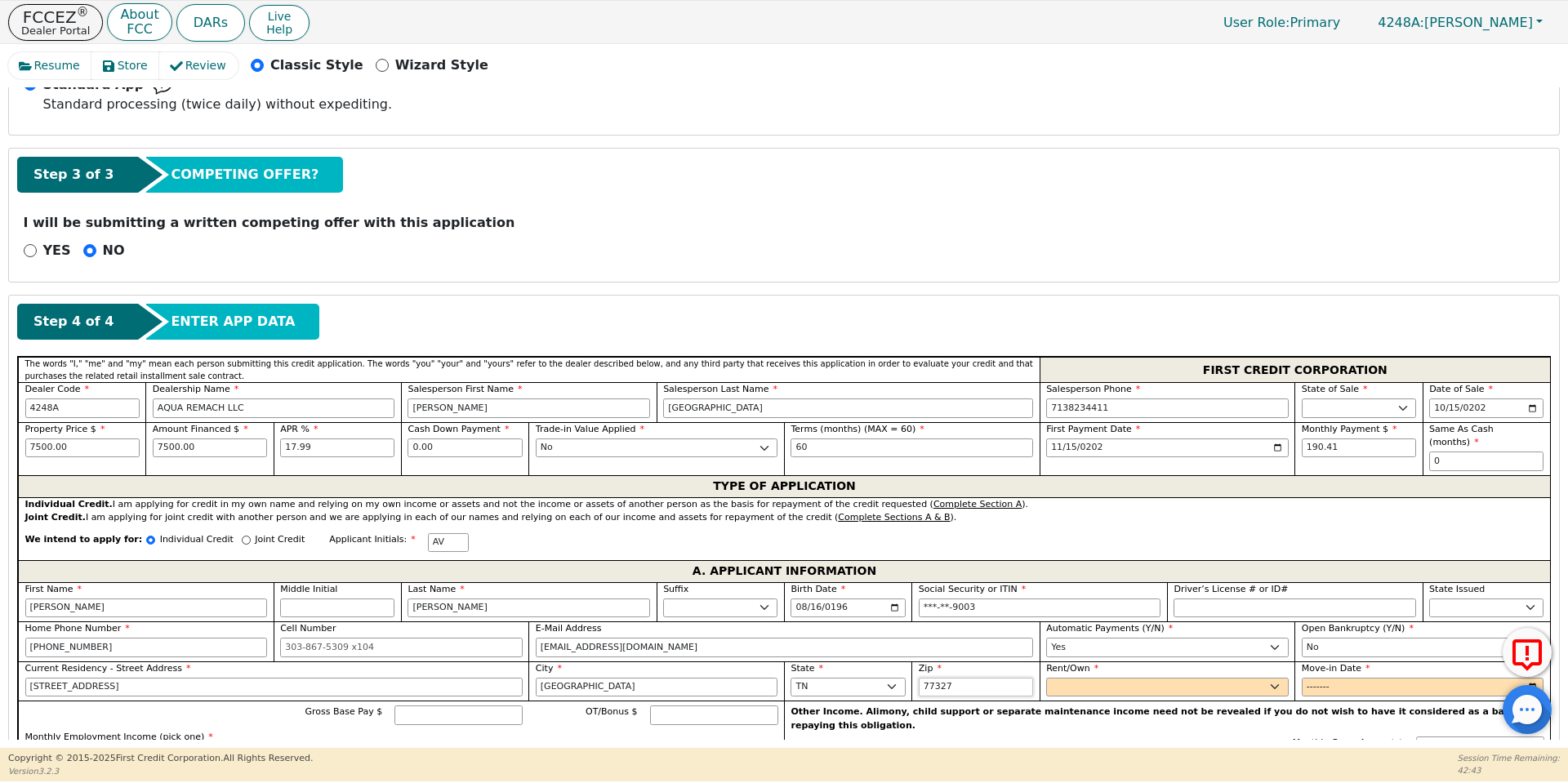
type input "77327"
select select "Own"
type input "2020-01"
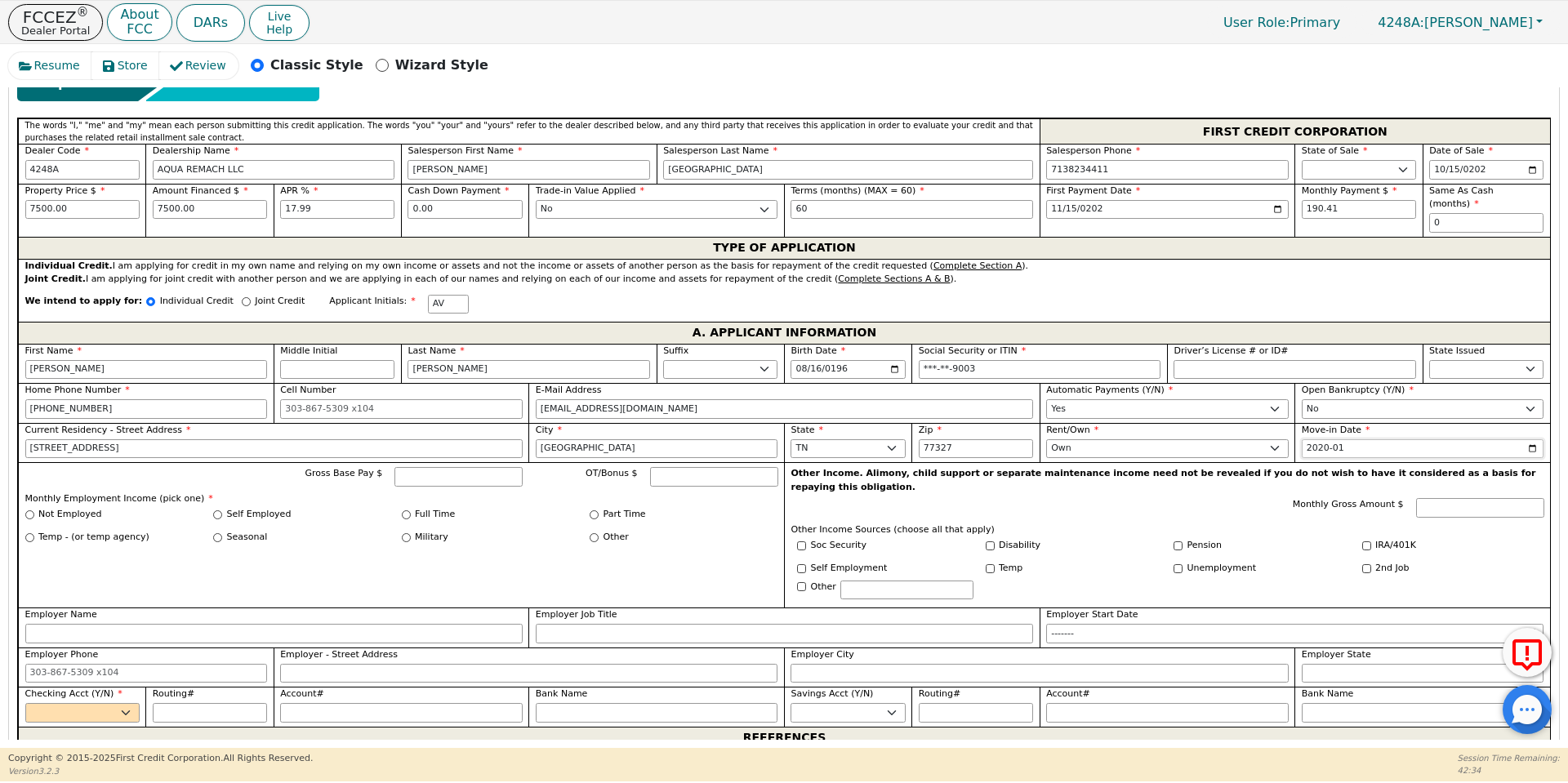
scroll to position [741, 0]
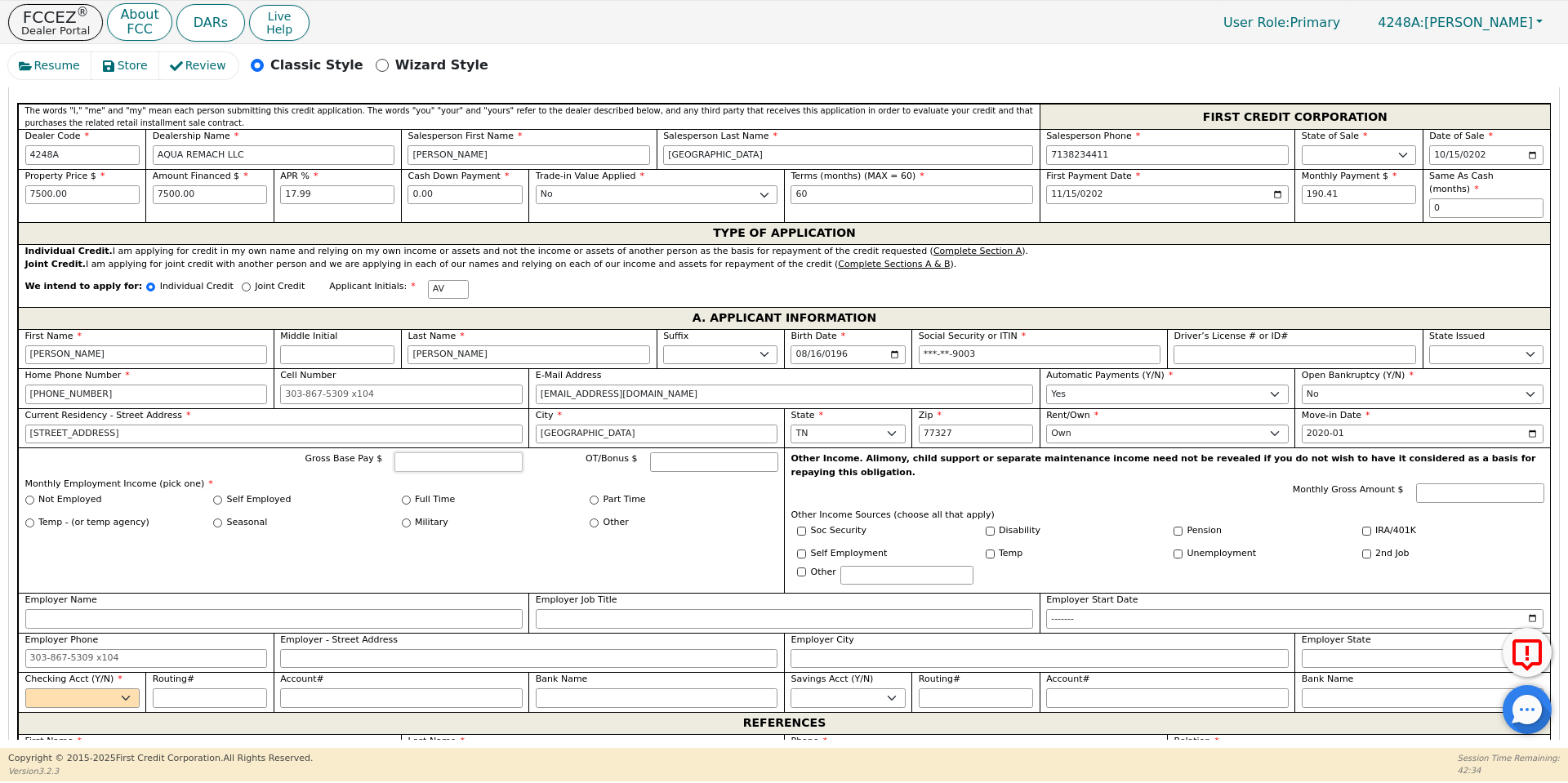
click at [462, 452] on input "Gross Base Pay $" at bounding box center [458, 462] width 129 height 19
click at [408, 493] on div "Full Time" at bounding box center [496, 500] width 189 height 14
type input "5700.00"
click at [402, 496] on input "Full Time" at bounding box center [406, 500] width 9 height 9
radio input "true"
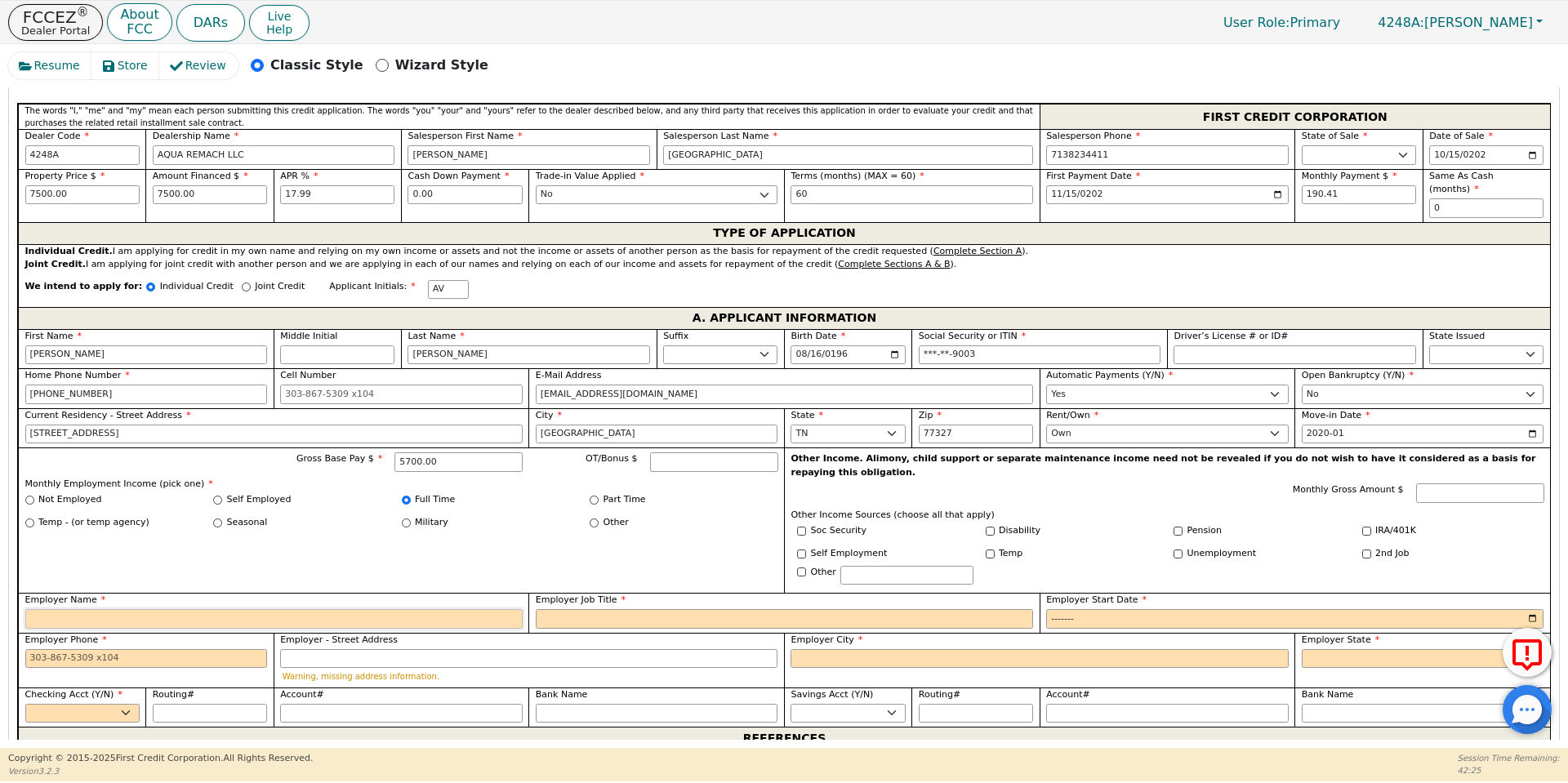
click at [431, 610] on input "Employer Name" at bounding box center [274, 619] width 498 height 19
type input "[PERSON_NAME]"
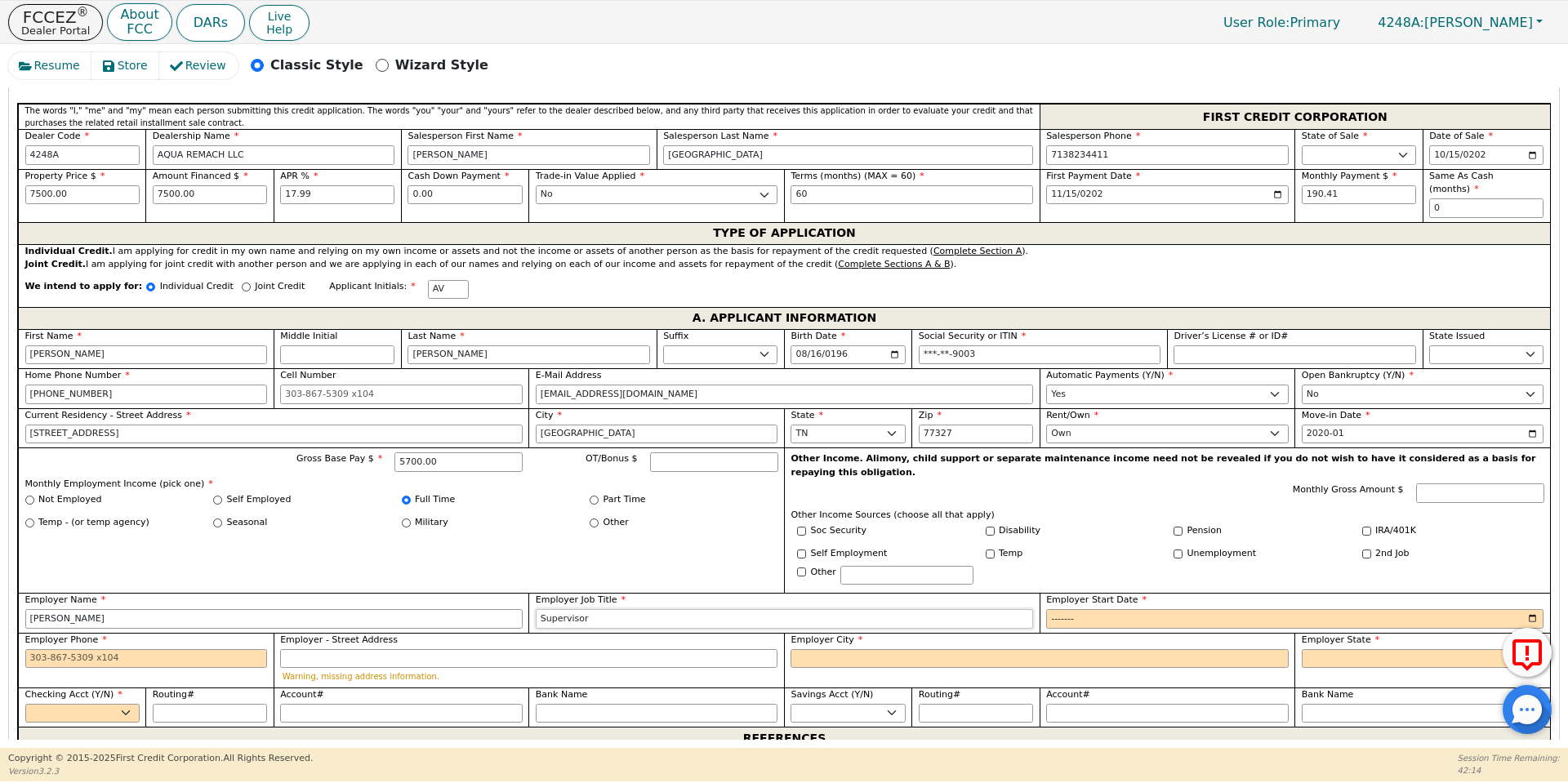
type input "Supervisor"
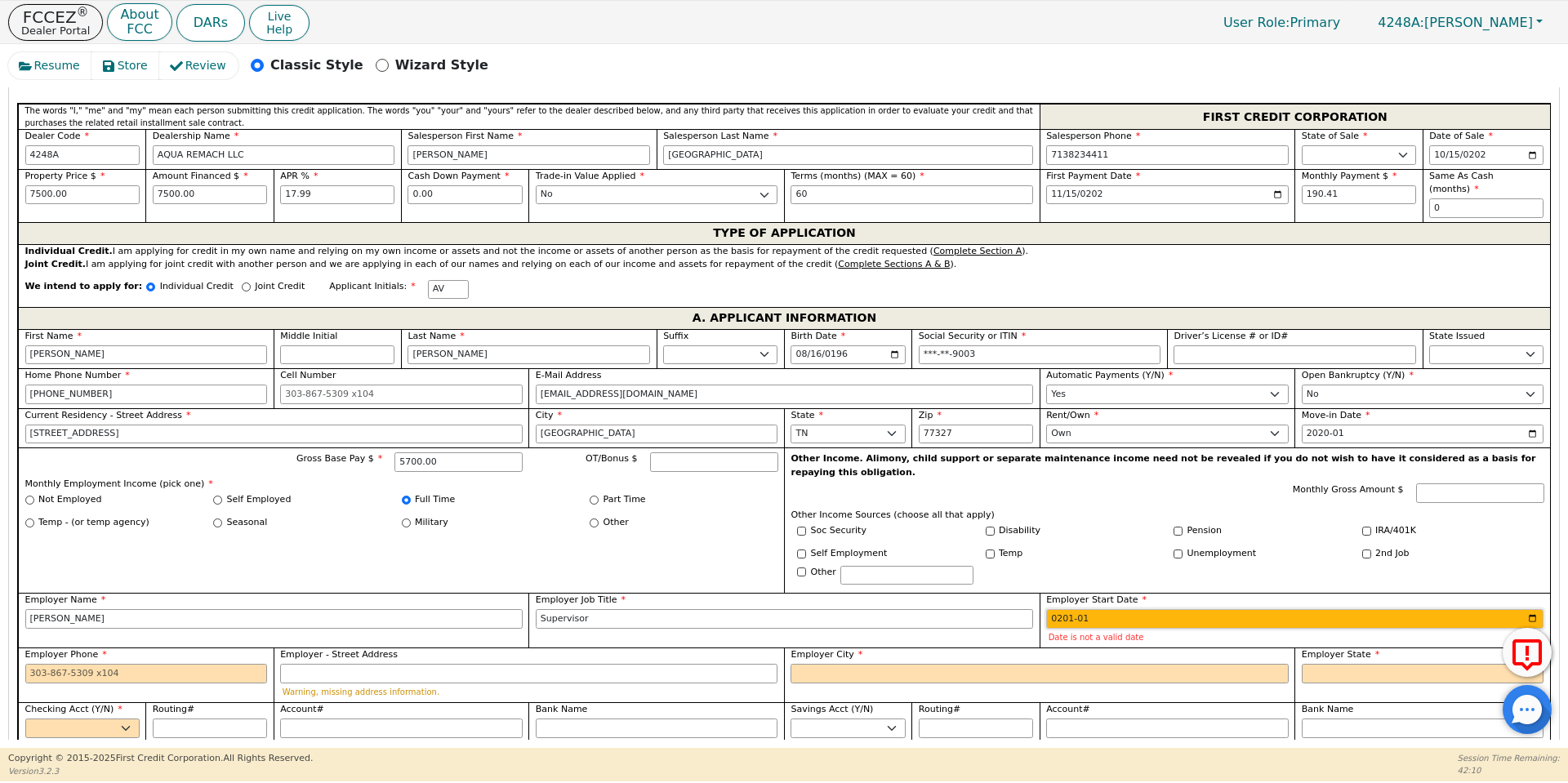
type input "2018-01"
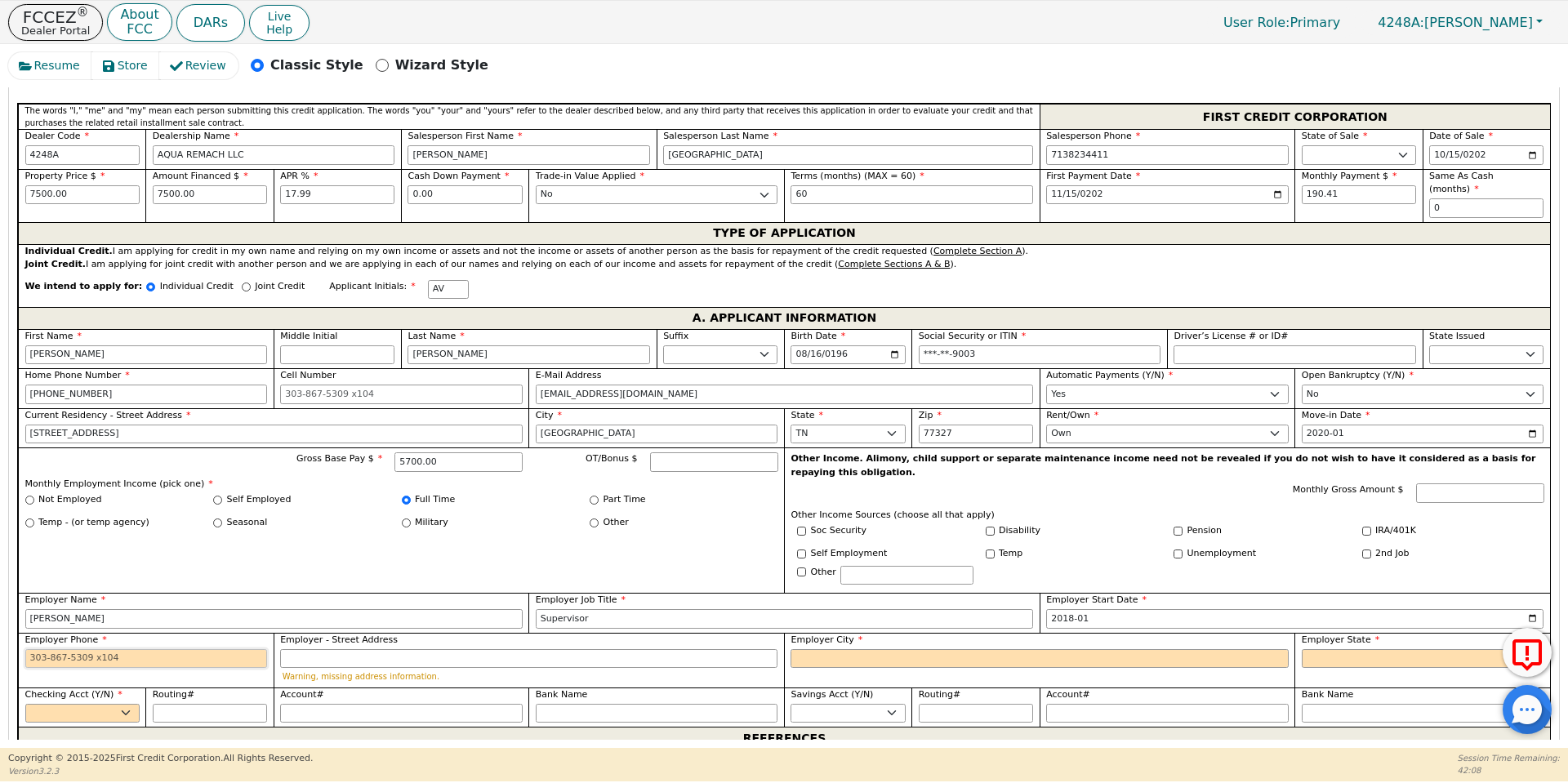
click at [134, 649] on input "Employer Phone" at bounding box center [146, 659] width 242 height 19
click at [1351, 425] on input "2020-01" at bounding box center [1422, 435] width 242 height 19
type input "2023-01"
click at [69, 649] on input "Employer Phone" at bounding box center [146, 659] width 242 height 19
type input "[PHONE_NUMBER]"
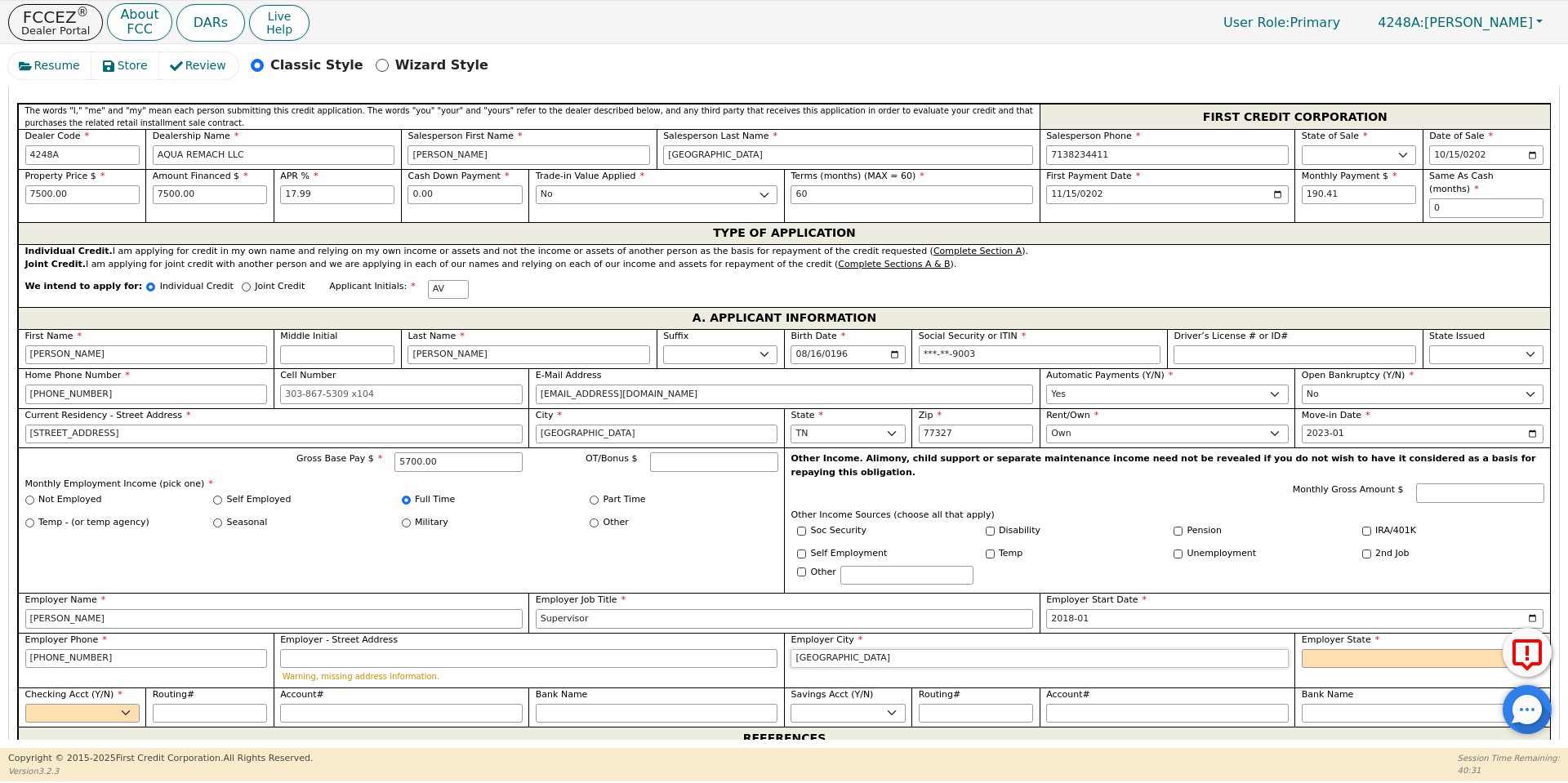
type input "[GEOGRAPHIC_DATA]"
select select "[GEOGRAPHIC_DATA]"
select select "y"
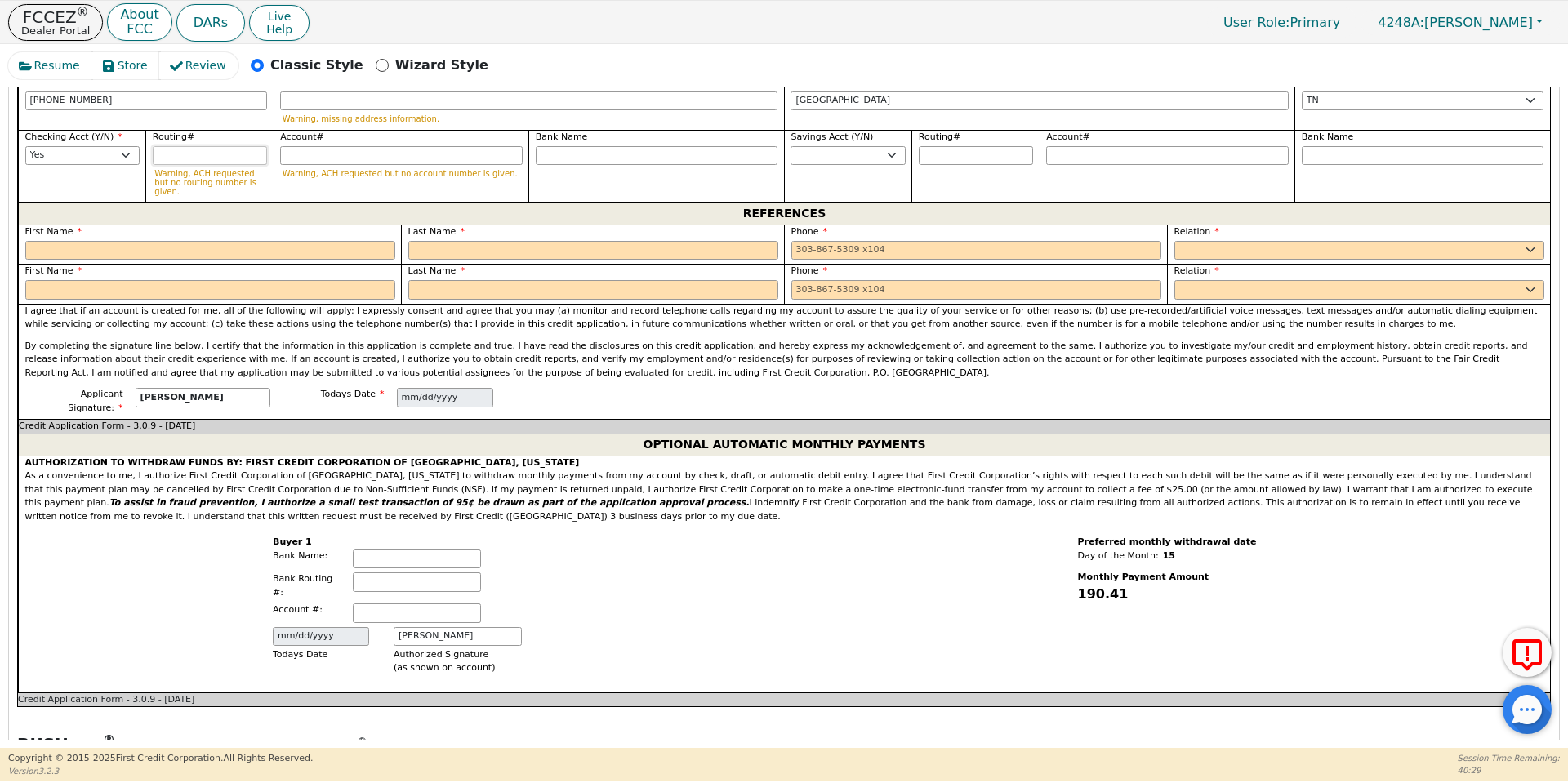
scroll to position [1419, 0]
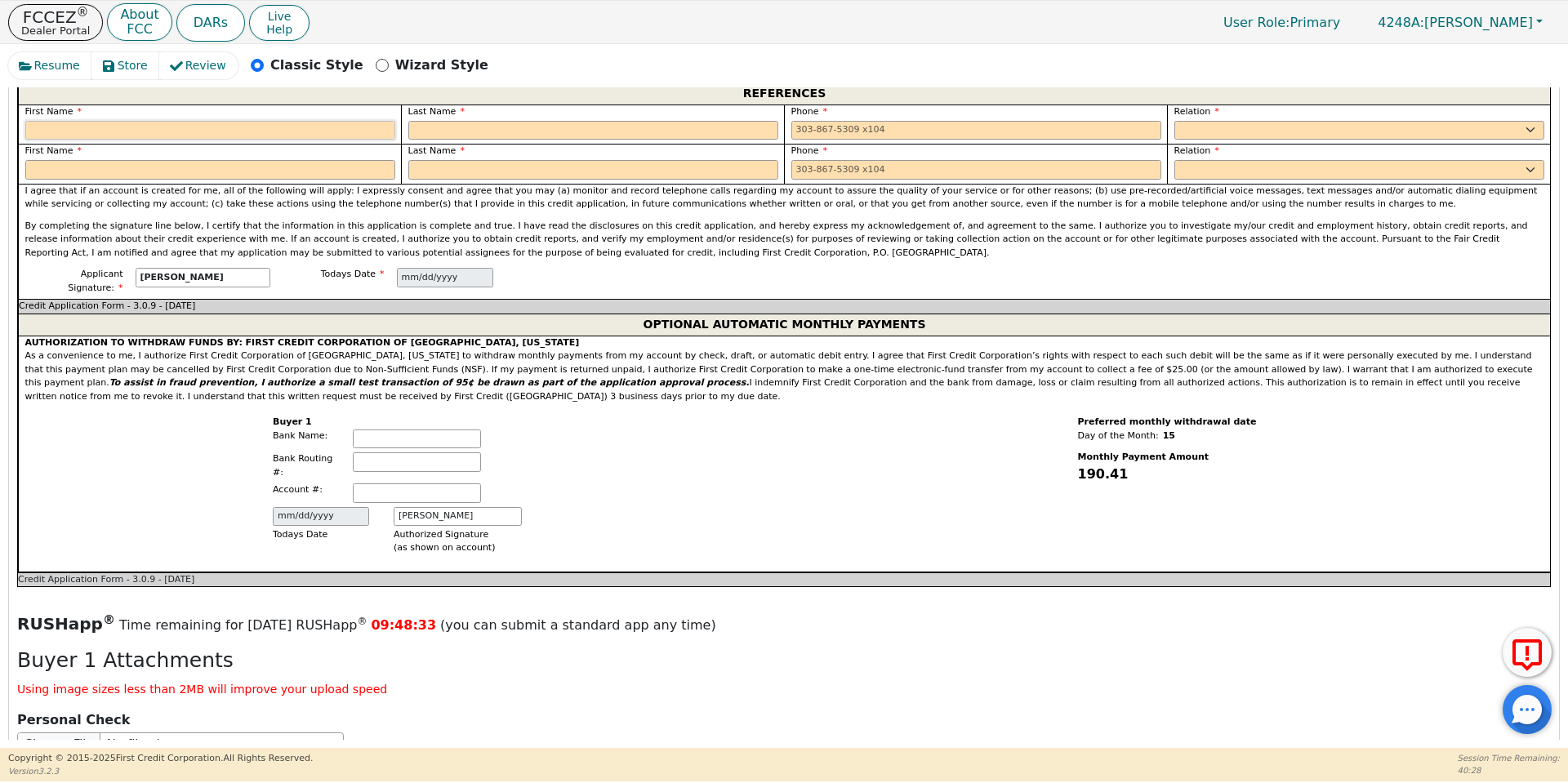
click at [110, 121] on input "text" at bounding box center [210, 130] width 370 height 19
type input "[PERSON_NAME] [PERSON_NAME]"
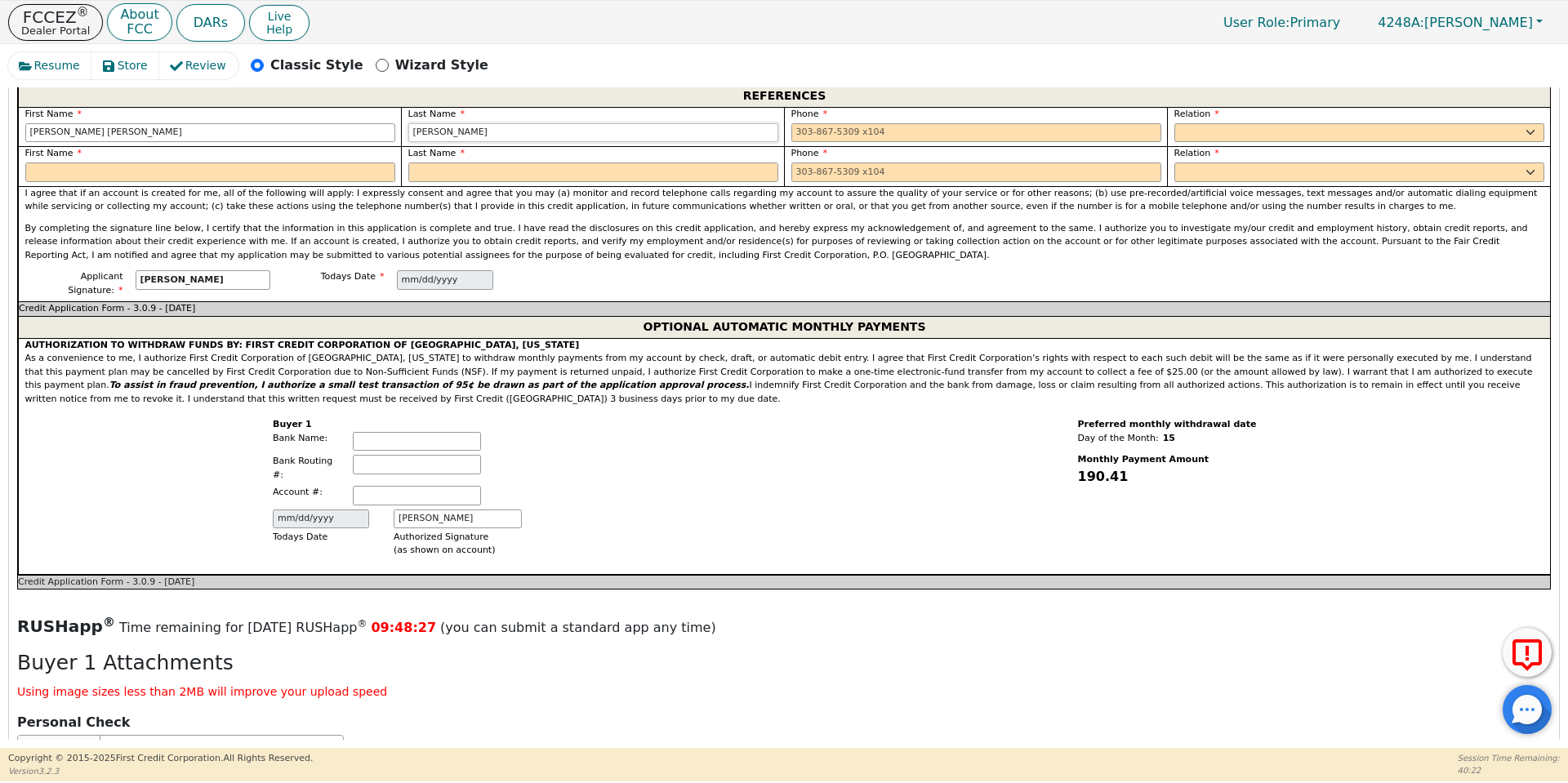
type input "[PERSON_NAME]"
type input "[PHONE_NUMBER]"
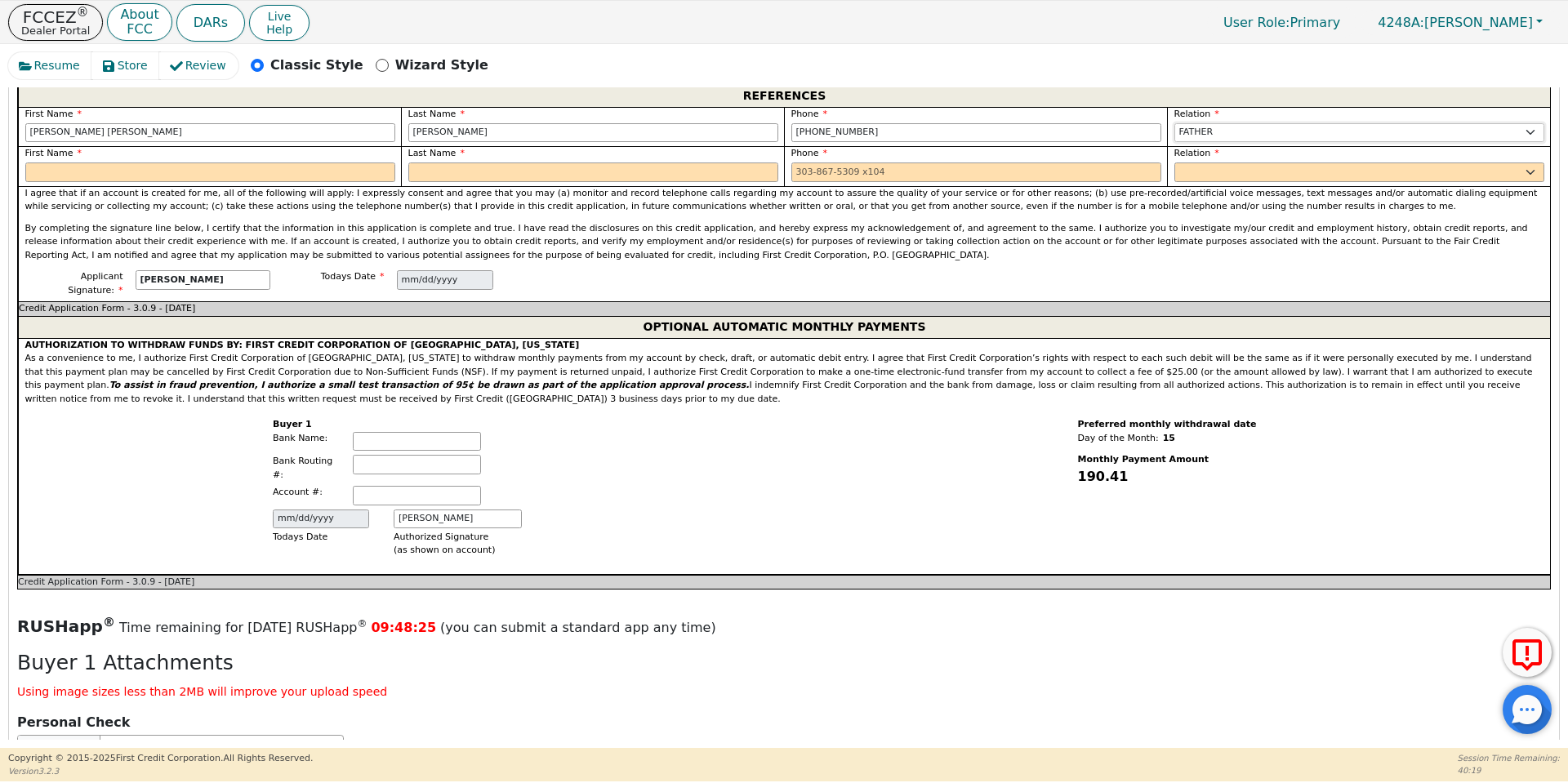
select select "FRIEND"
click at [236, 163] on input "text" at bounding box center [210, 172] width 370 height 19
type input "[PERSON_NAME]"
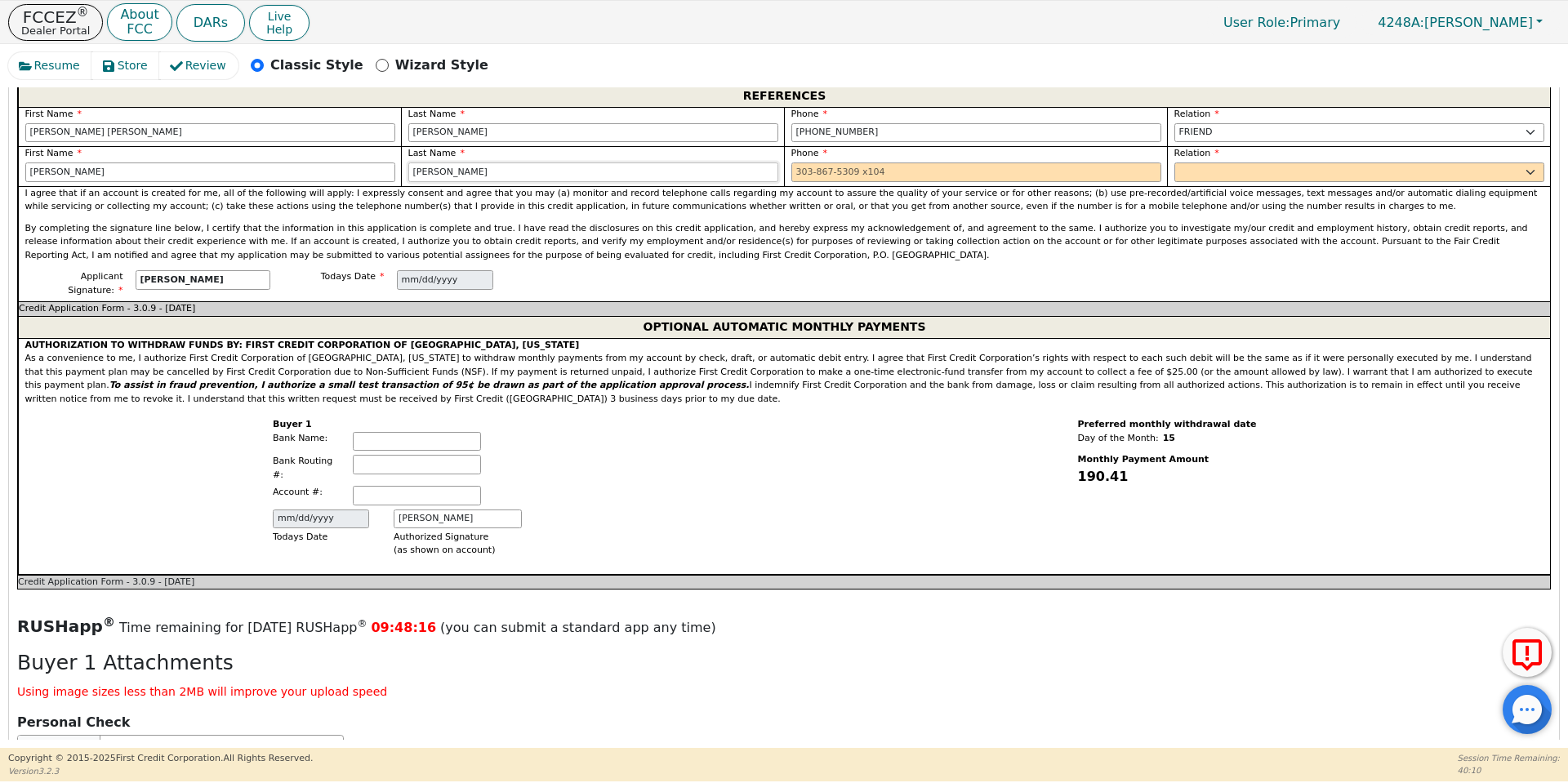
type input "[PERSON_NAME]"
type input "713482728"
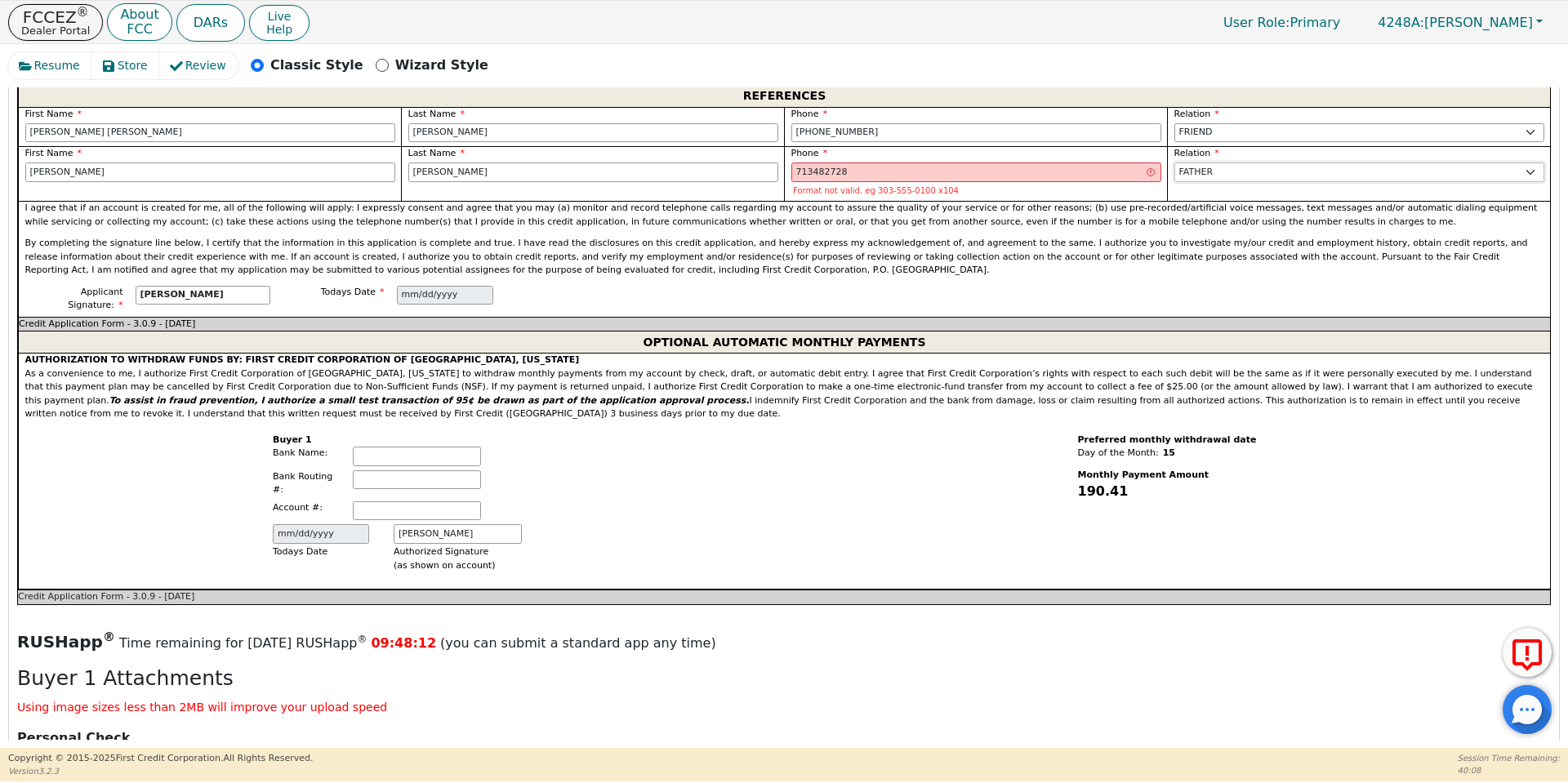
select select "FRIEND"
click at [821, 163] on input "713482728" at bounding box center [976, 172] width 370 height 19
type input "[PHONE_NUMBER]"
click at [832, 354] on span "AUTHORIZATION TO WITHDRAW FUNDS BY: FIRST CREDIT CORPORATION OF [GEOGRAPHIC_DAT…" at bounding box center [779, 387] width 1508 height 65
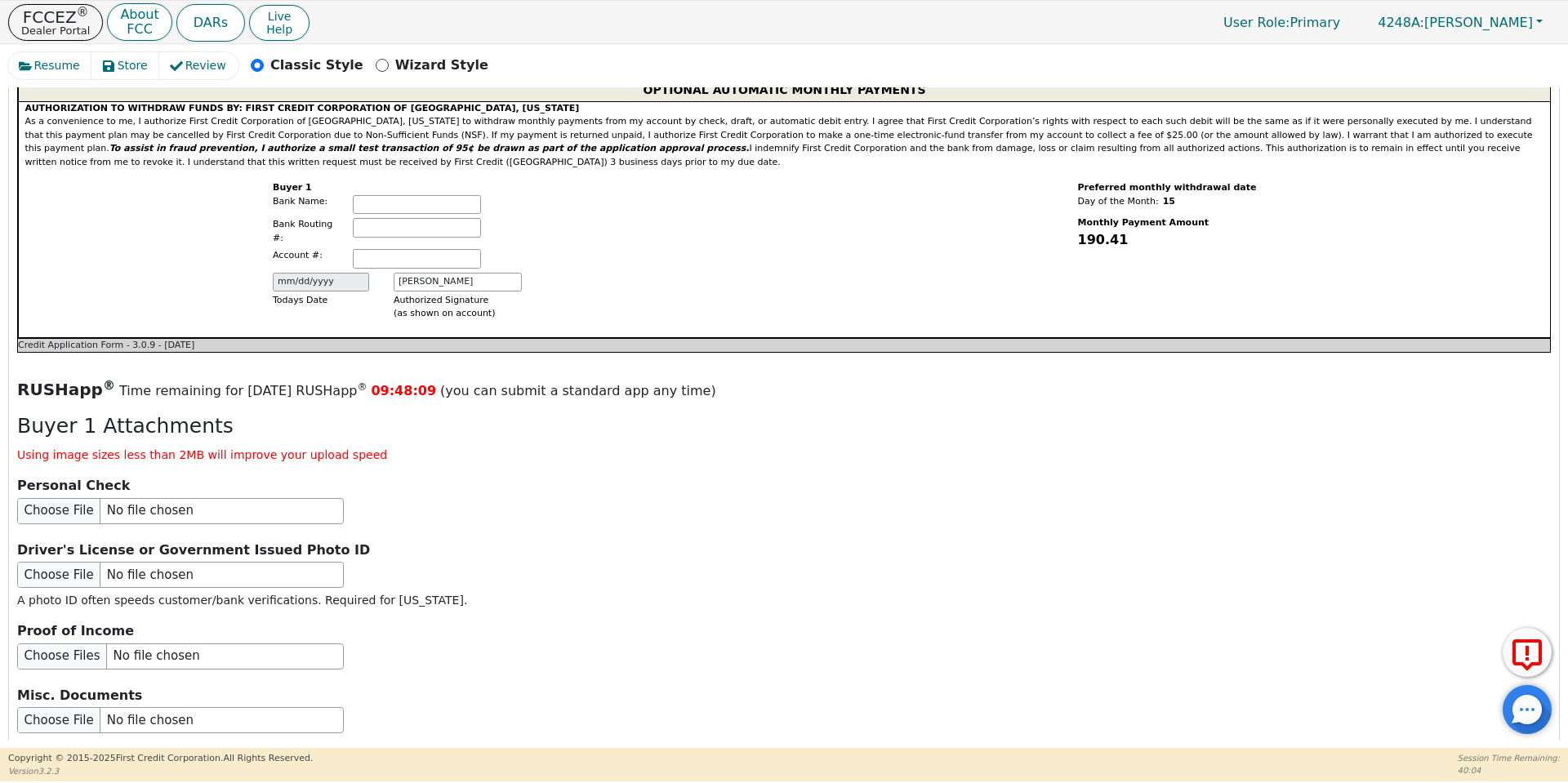
scroll to position [1851, 0]
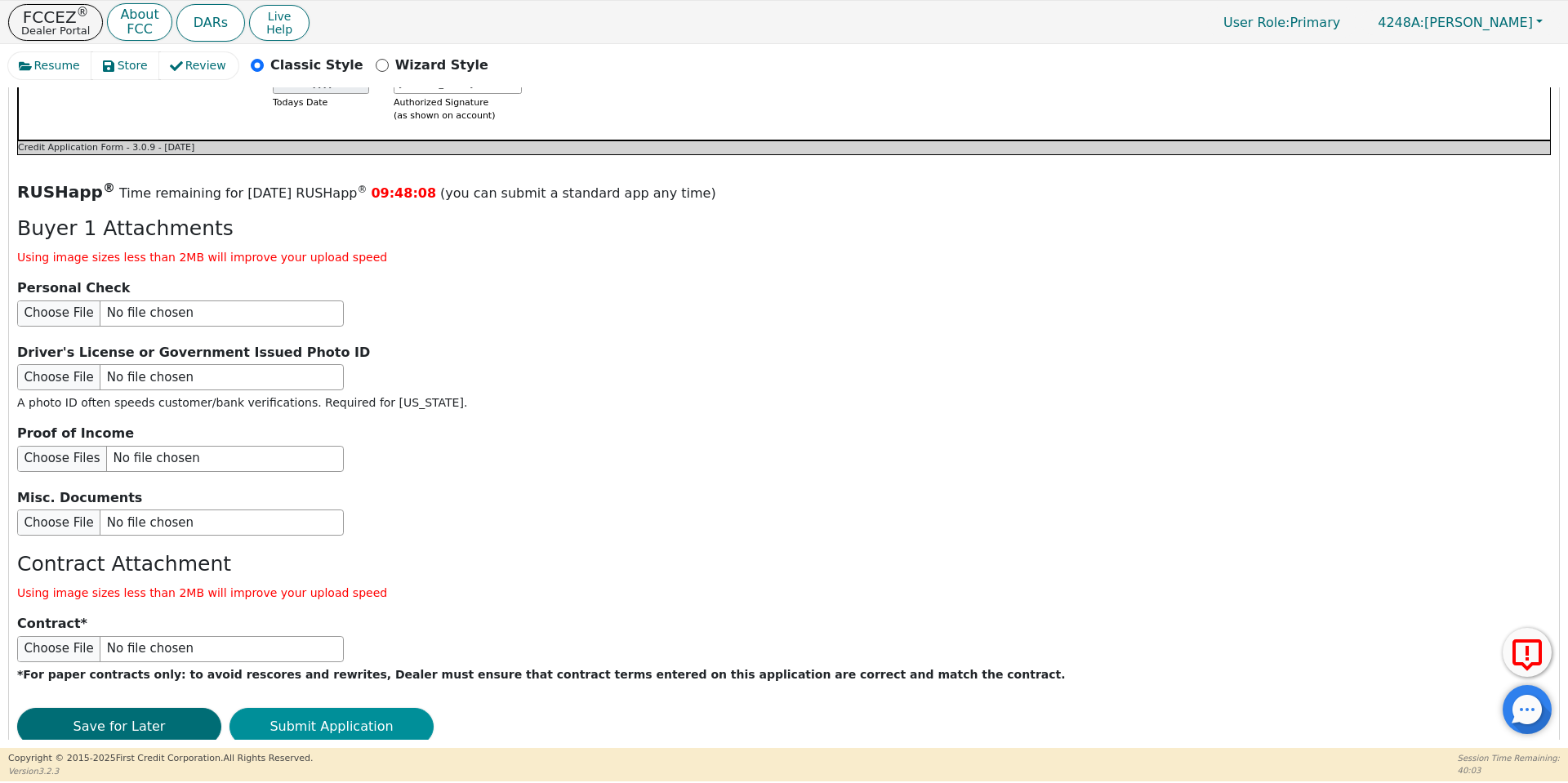
click at [311, 709] on button "Submit Application" at bounding box center [331, 727] width 204 height 38
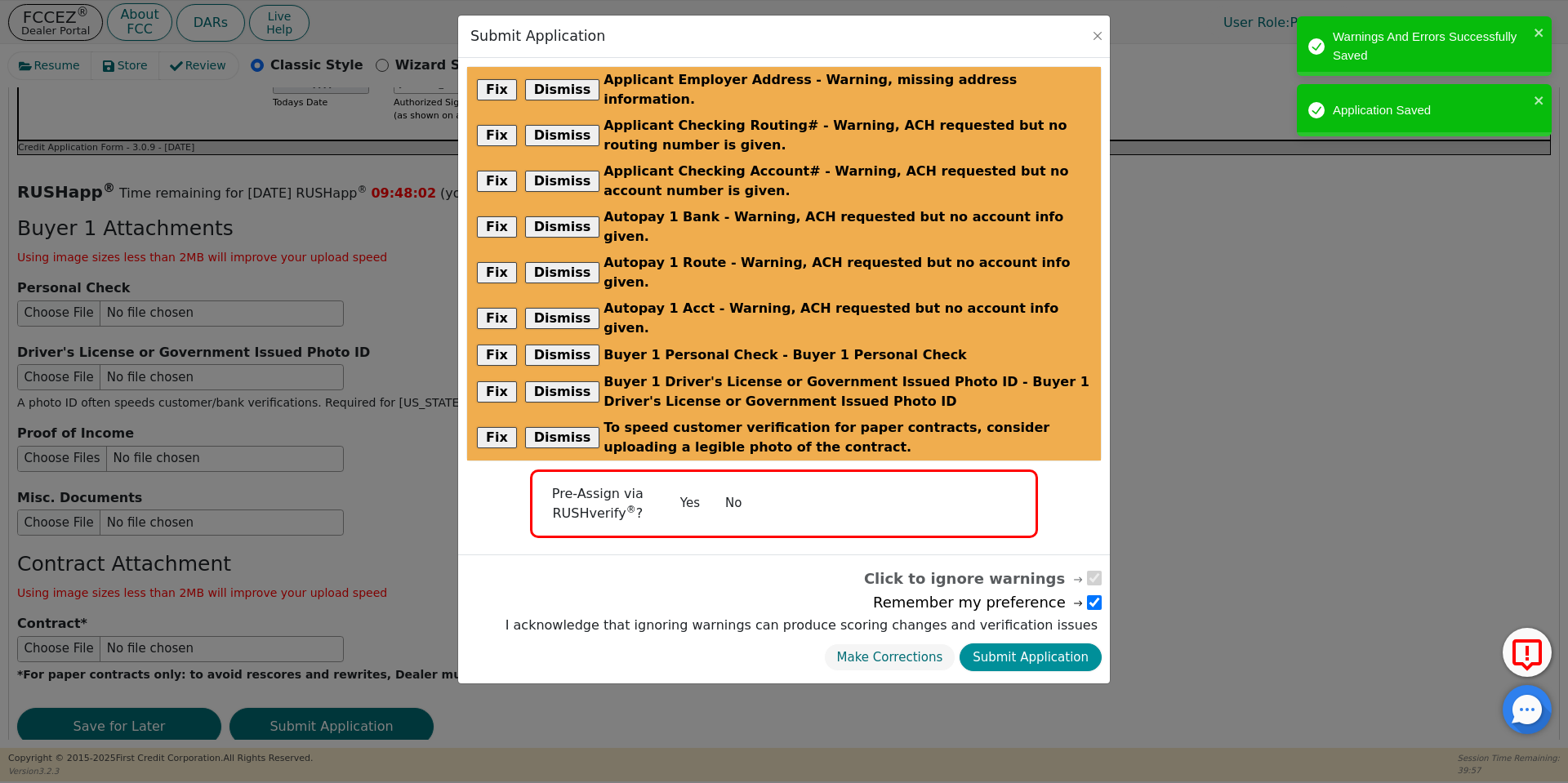
click at [1022, 644] on button "Submit Application" at bounding box center [1030, 658] width 142 height 29
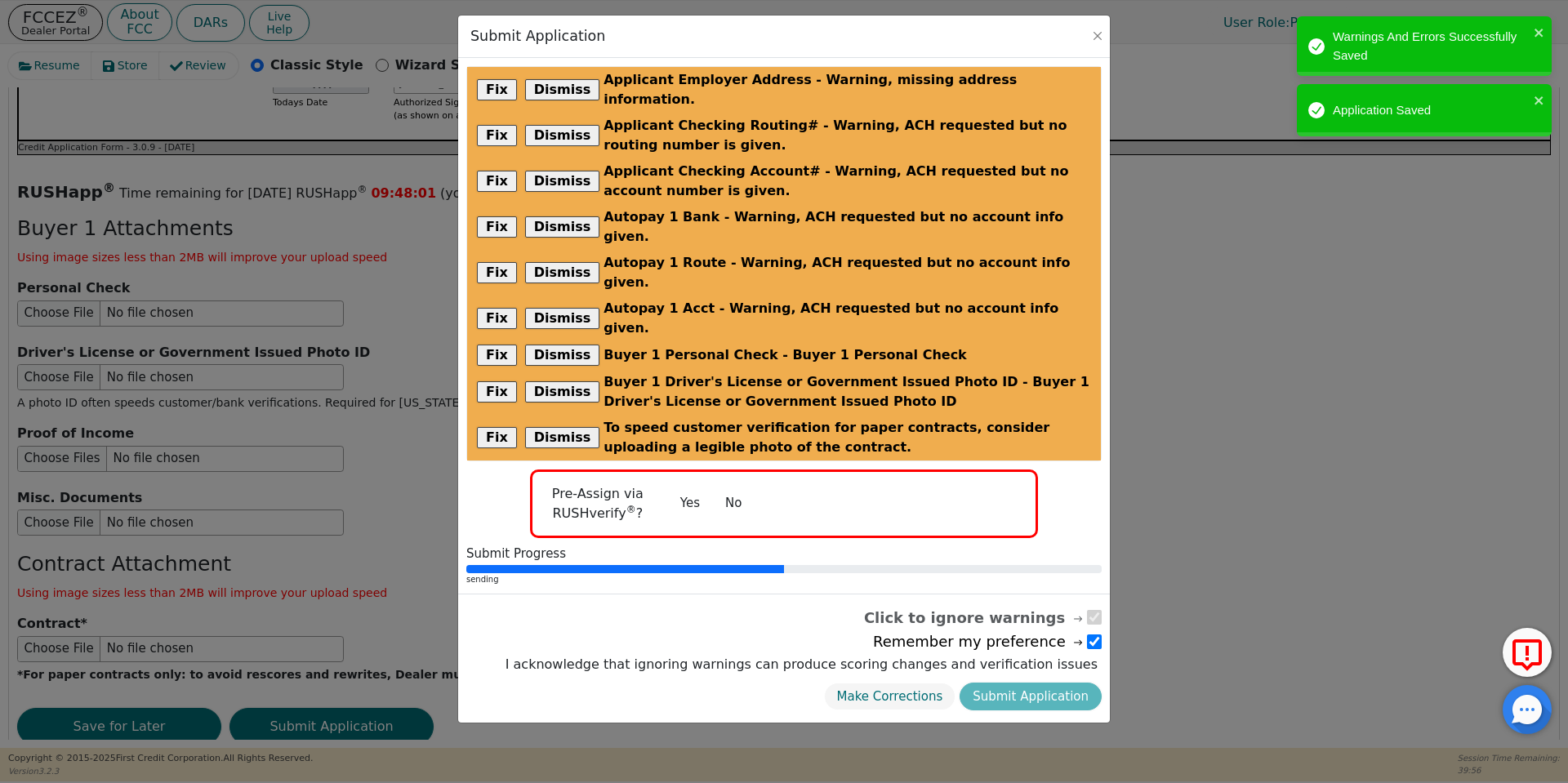
radio input "false"
checkbox input "false"
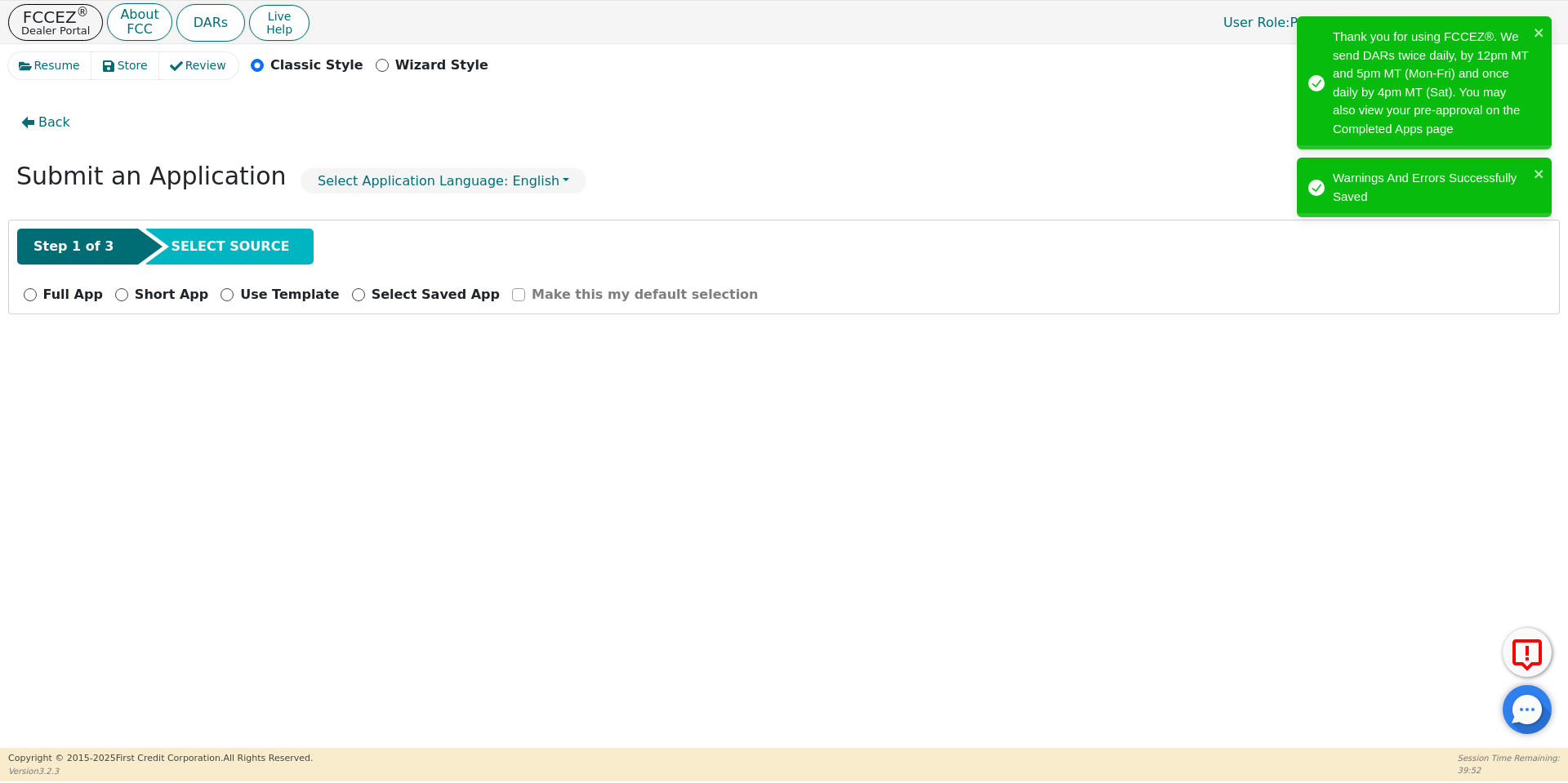
click at [1022, 596] on div "Back Submit an Application Select Application Language: English Step 1 of 3 SEL…" at bounding box center [784, 414] width 1551 height 653
click at [31, 9] on p "FCCEZ ®" at bounding box center [55, 17] width 68 height 17
